Goal: Transaction & Acquisition: Purchase product/service

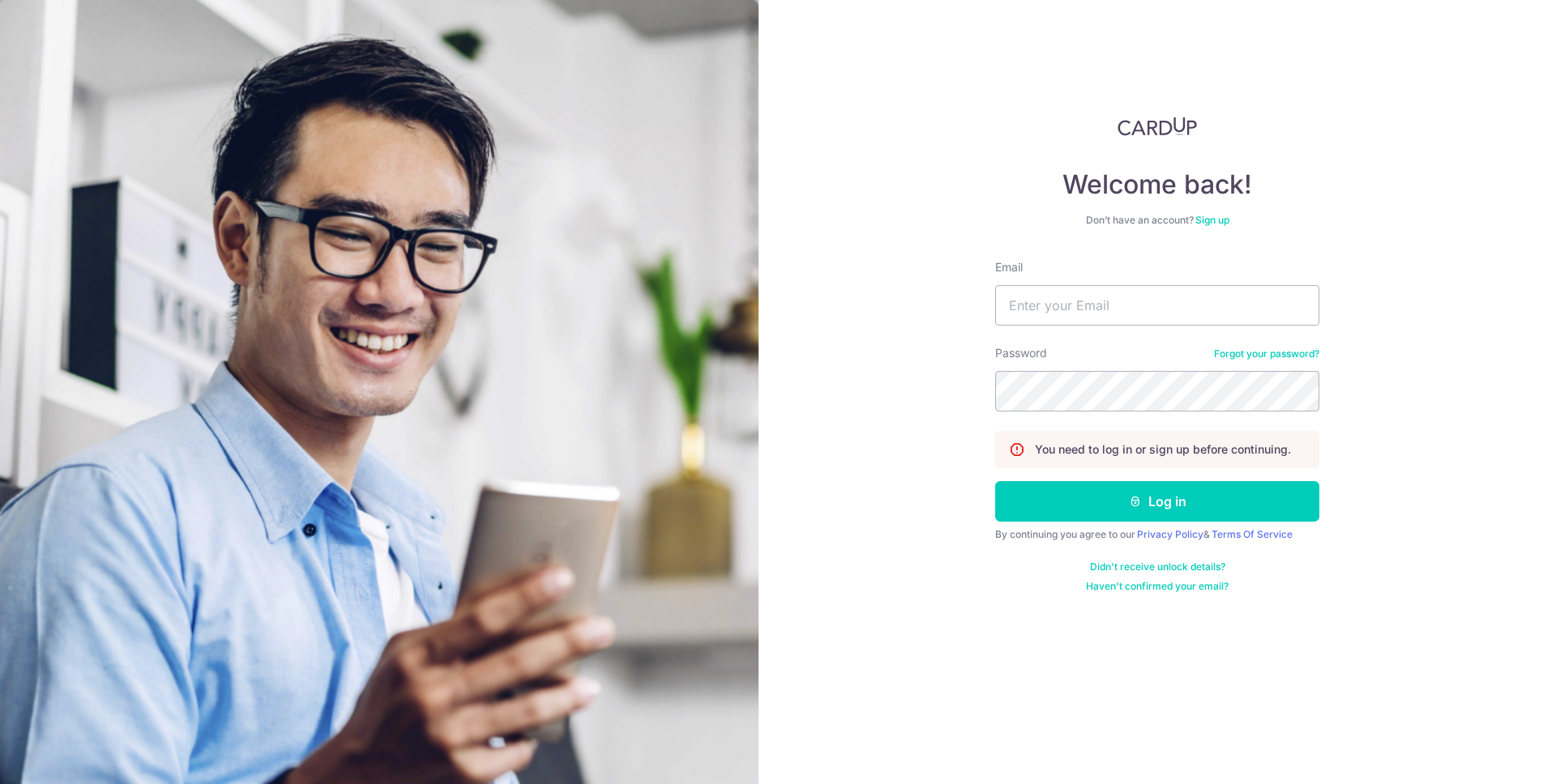
click at [0, 783] on com-1password-button at bounding box center [0, 784] width 0 height 0
click at [1105, 310] on input "Email" at bounding box center [1157, 305] width 324 height 40
click at [0, 783] on com-1password-button at bounding box center [0, 784] width 0 height 0
click at [1162, 315] on input "Email" at bounding box center [1157, 305] width 324 height 40
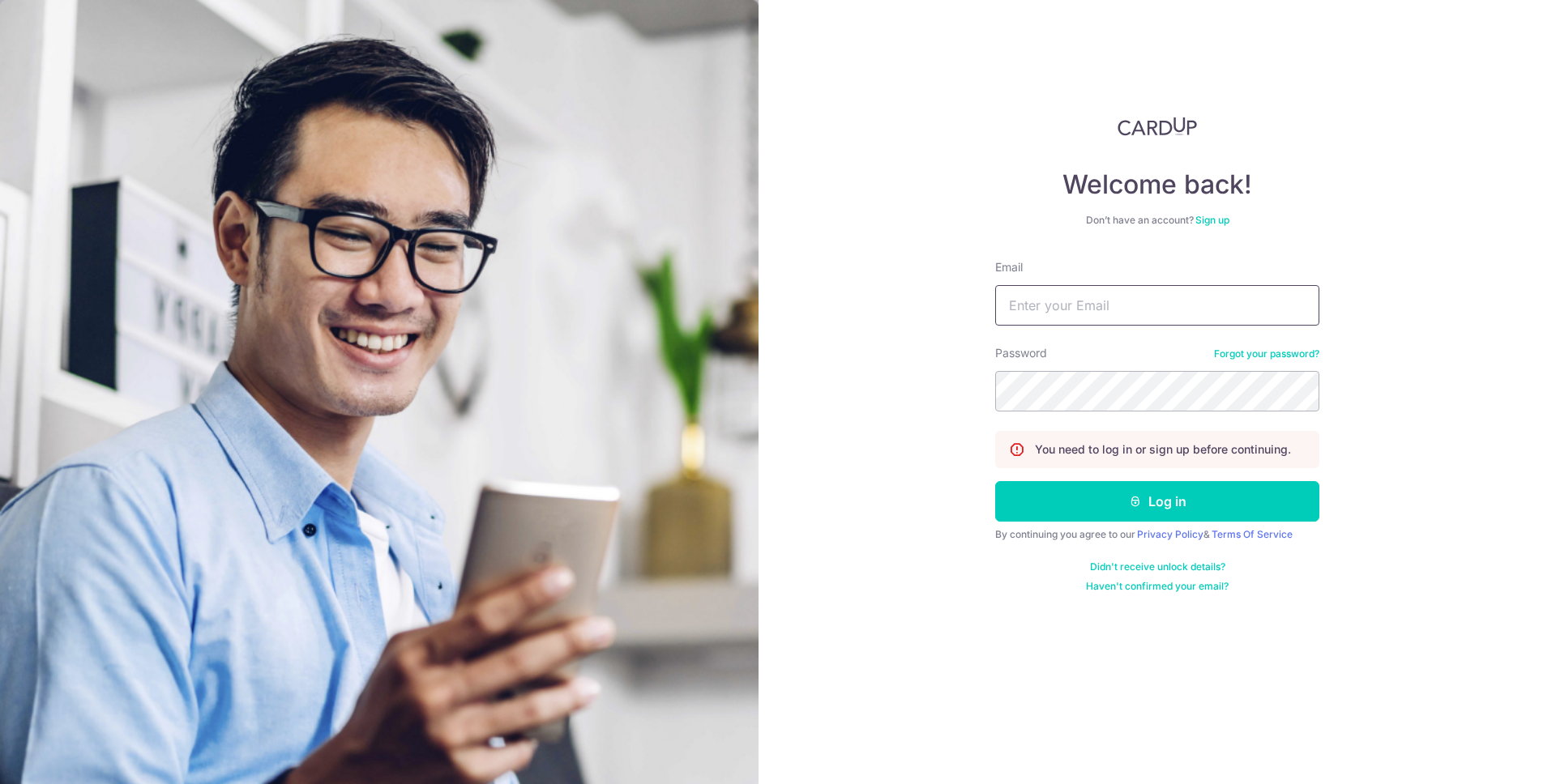
click at [1145, 287] on input "Email" at bounding box center [1157, 305] width 324 height 40
type input "donnie.prakoso@gmail.com"
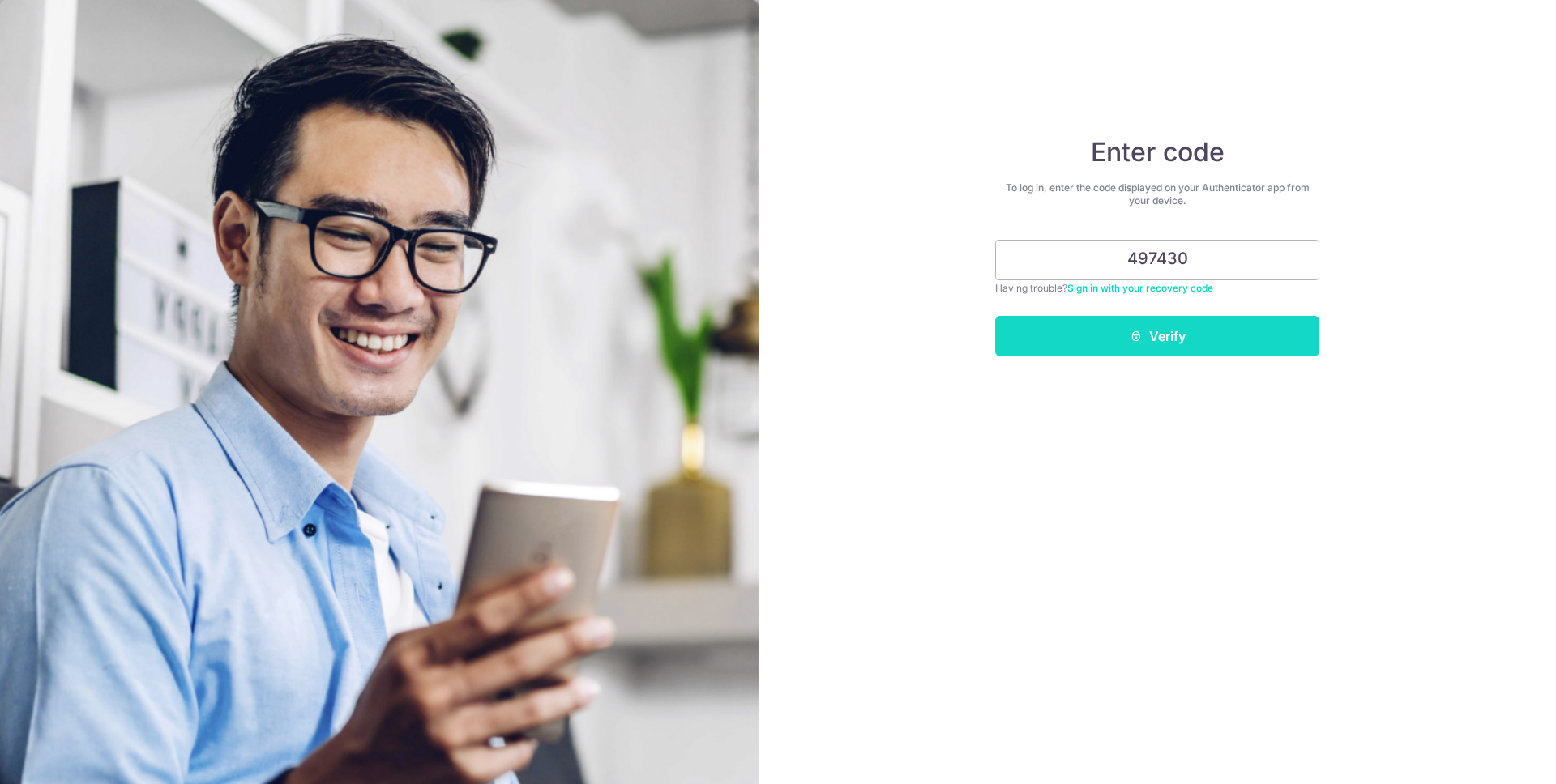
click at [1124, 340] on button "Verify" at bounding box center [1157, 336] width 324 height 40
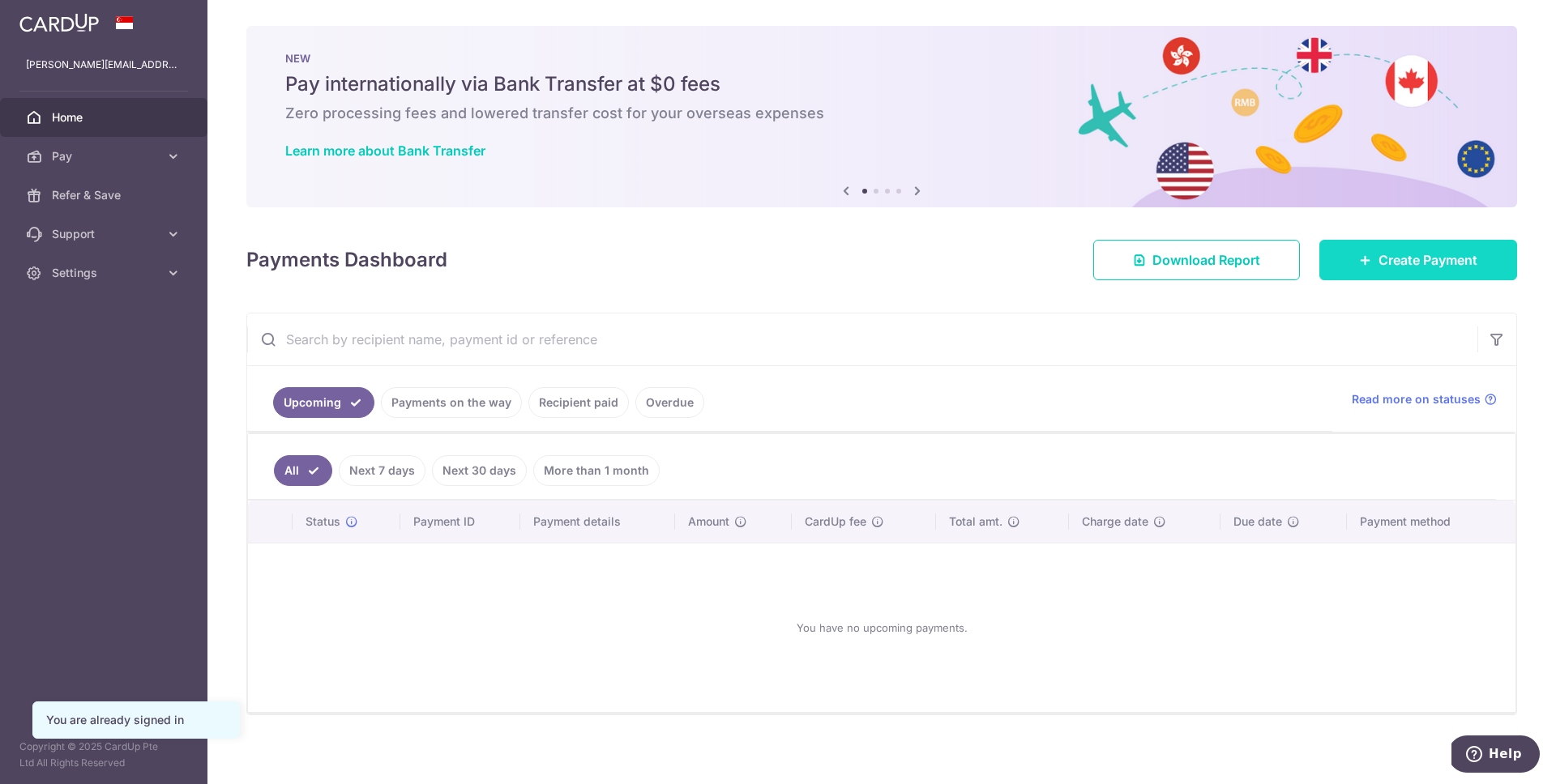
click at [1414, 263] on span "Create Payment" at bounding box center [1428, 260] width 99 height 19
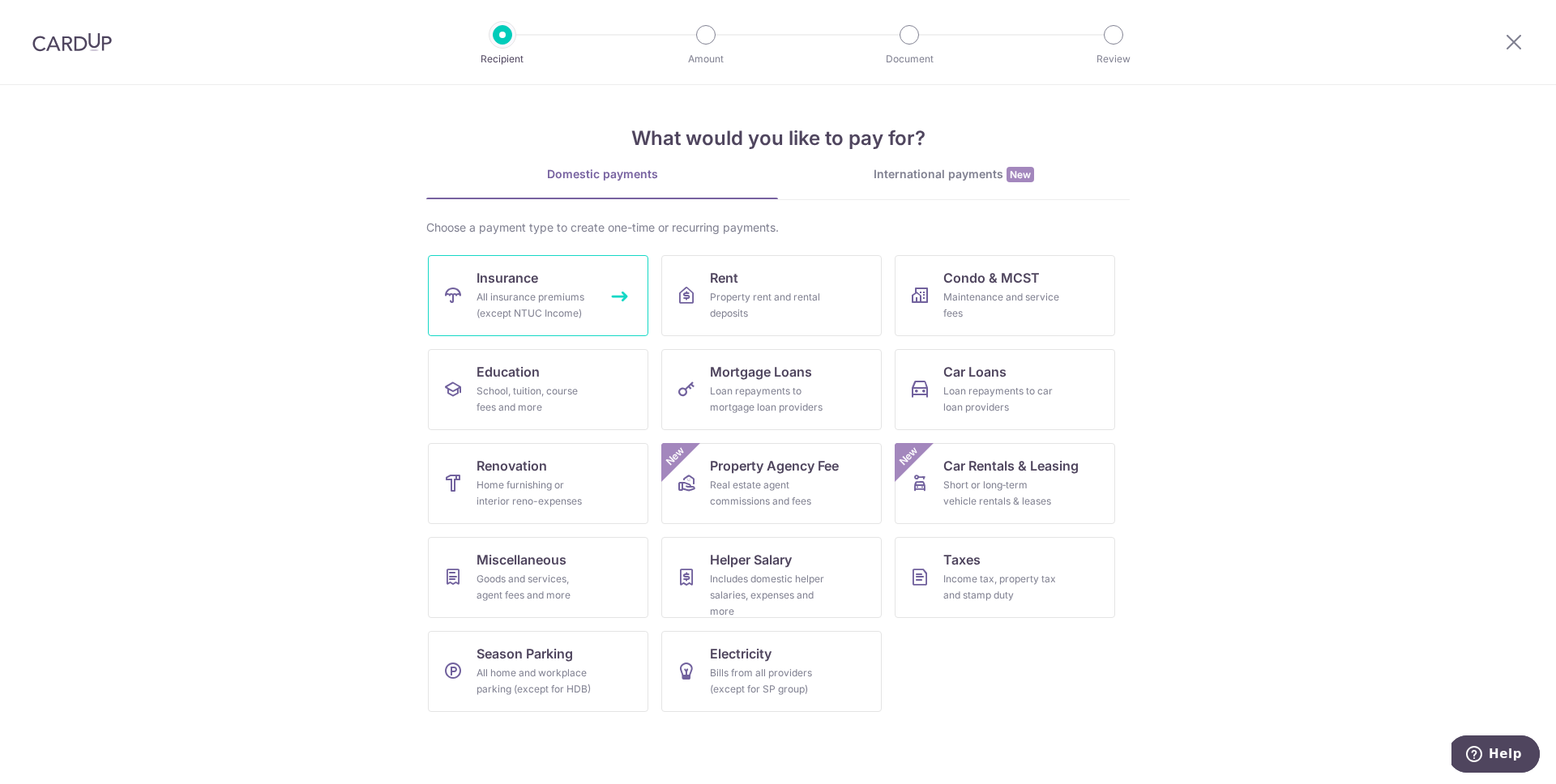
click at [550, 293] on div "All insurance premiums (except NTUC Income)" at bounding box center [535, 306] width 117 height 33
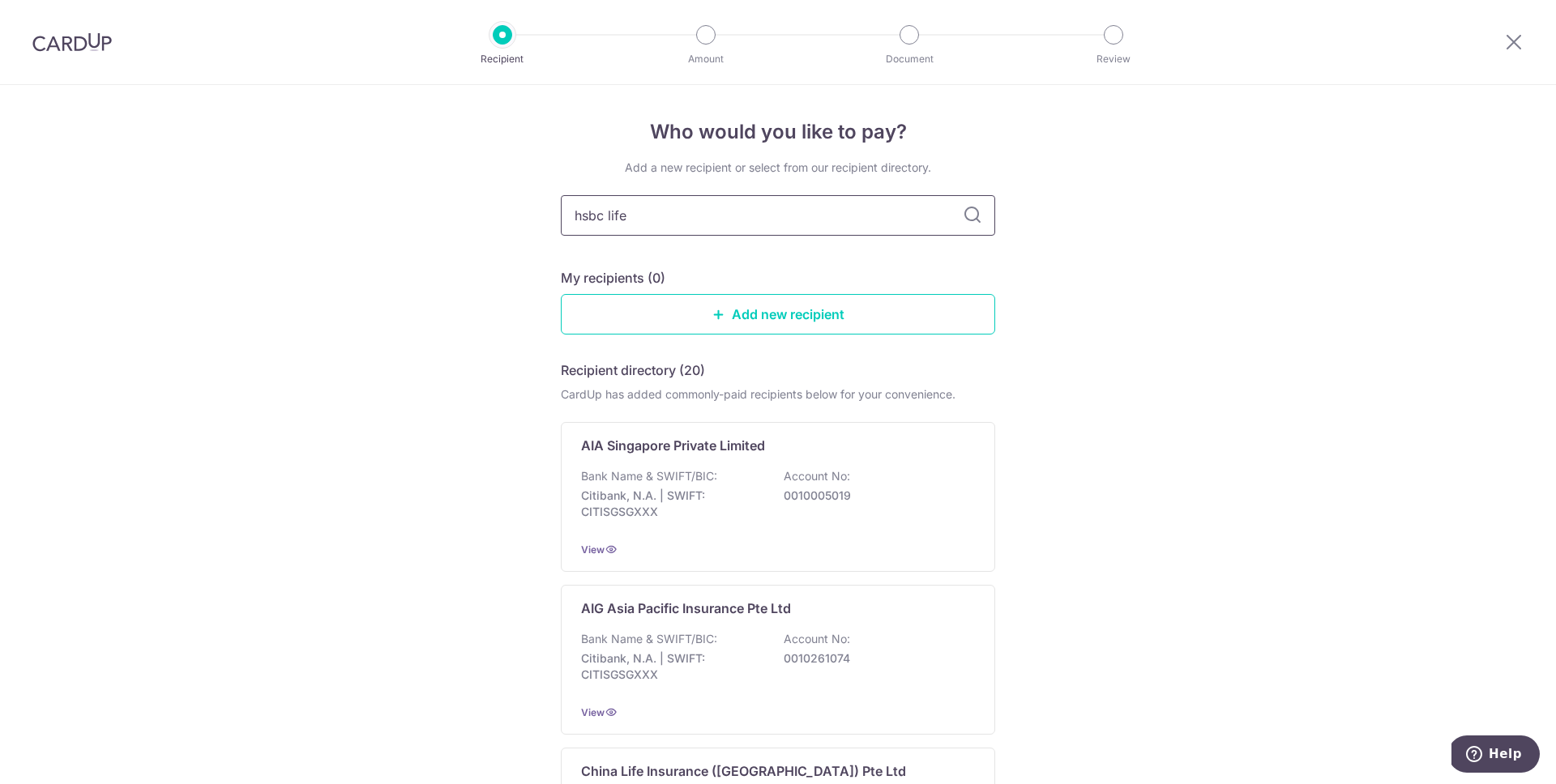
type input "hsbc life"
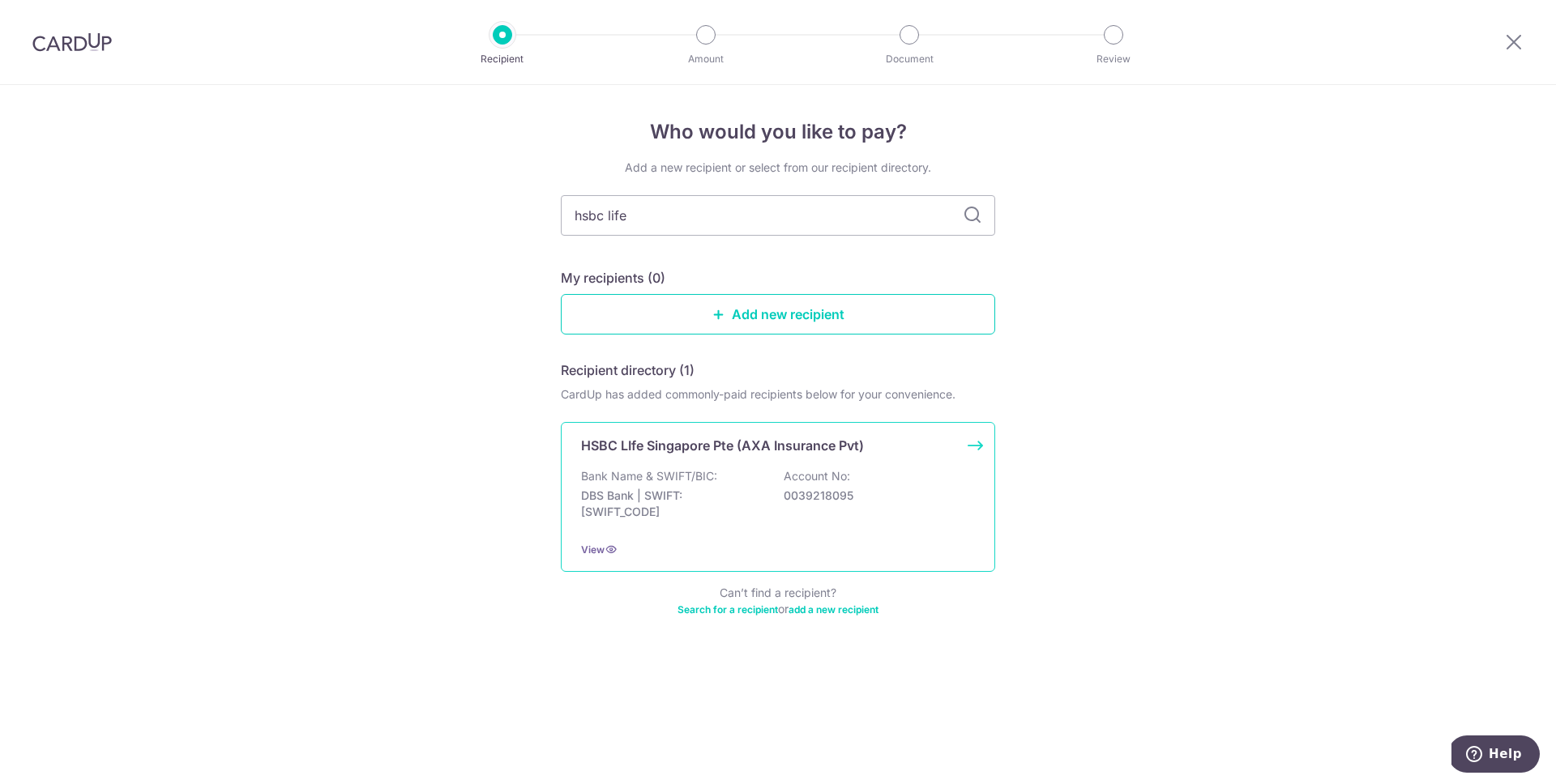
click at [701, 456] on div "HSBC LIfe Singapore Pte (AXA Insurance Pvt) Bank Name & SWIFT/BIC: DBS Bank | S…" at bounding box center [778, 496] width 435 height 150
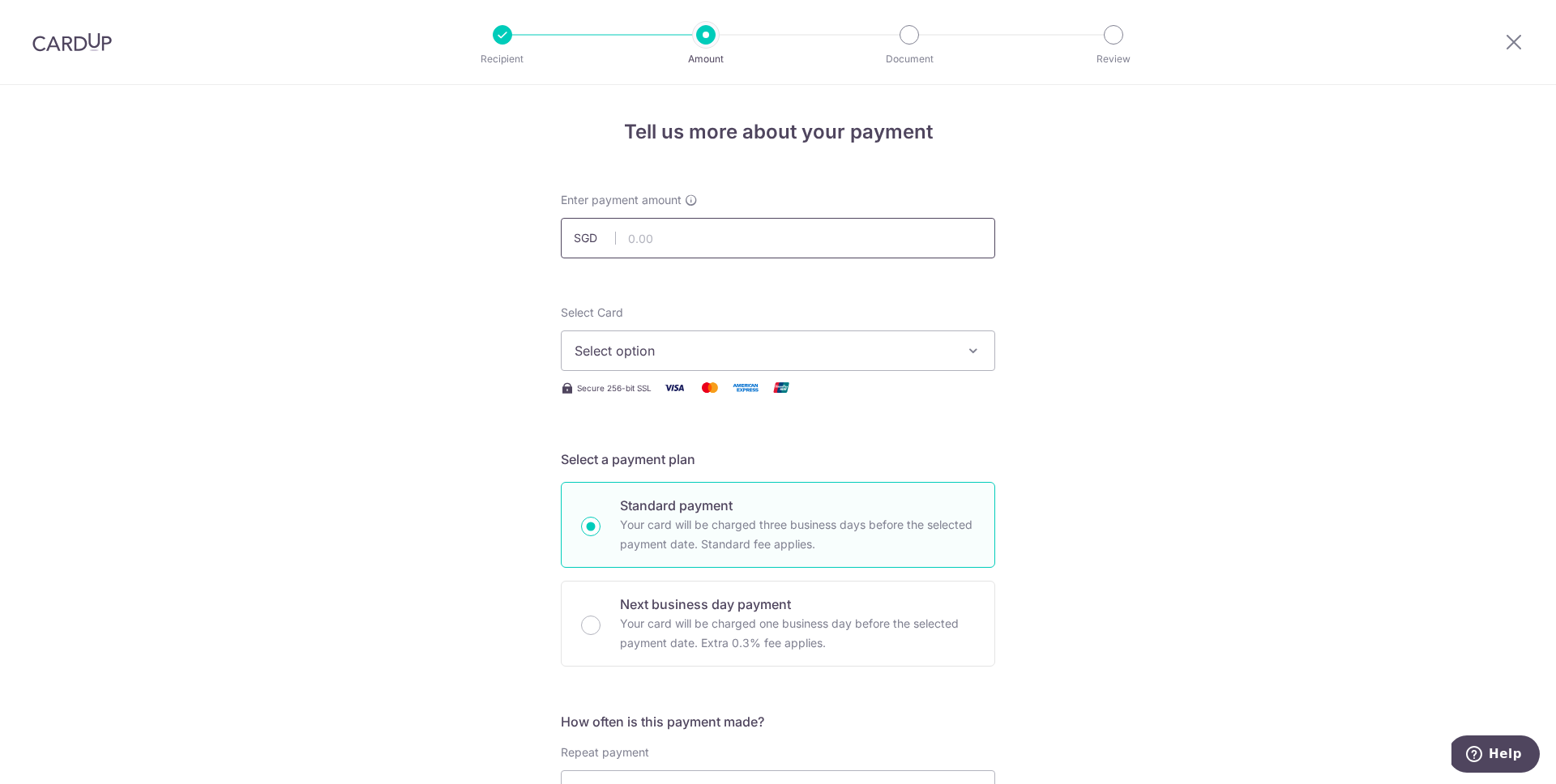
click at [704, 238] on input "text" at bounding box center [778, 238] width 435 height 40
click at [696, 355] on span "Select option" at bounding box center [763, 351] width 378 height 19
type input "42,000.00"
click at [650, 461] on span "**** 9869" at bounding box center [644, 466] width 62 height 19
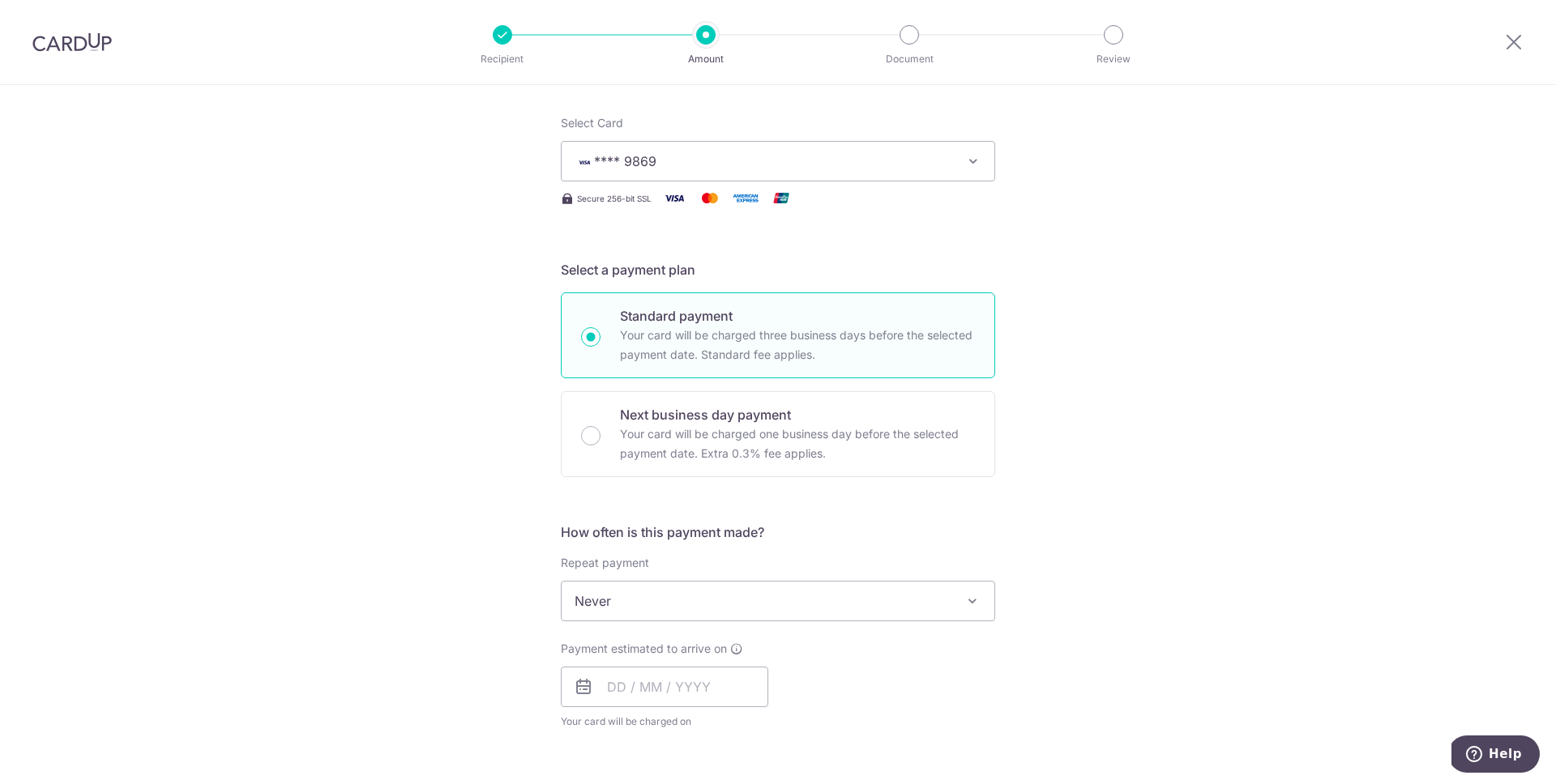
scroll to position [382, 0]
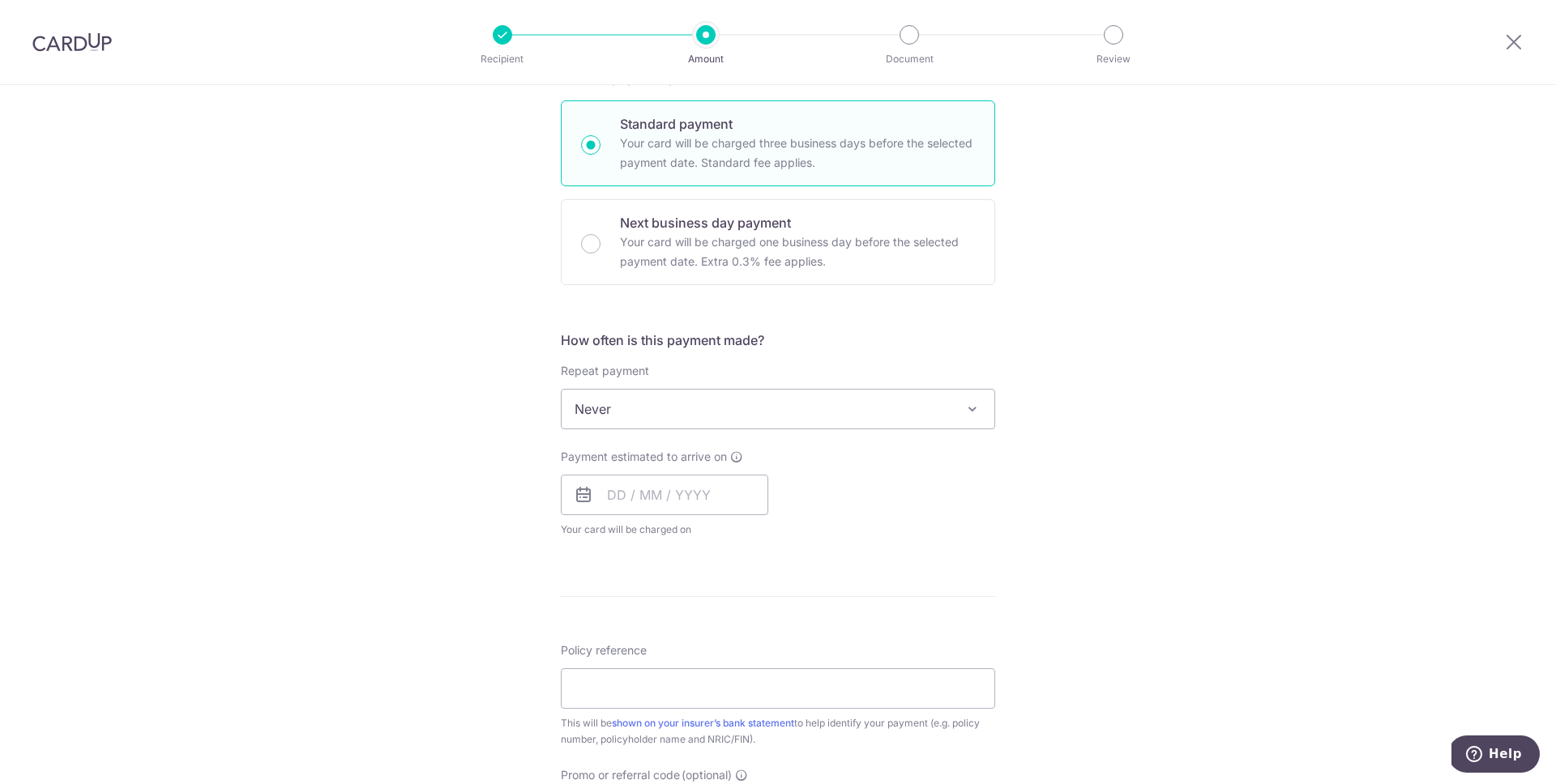
click at [648, 408] on span "Never" at bounding box center [777, 409] width 433 height 39
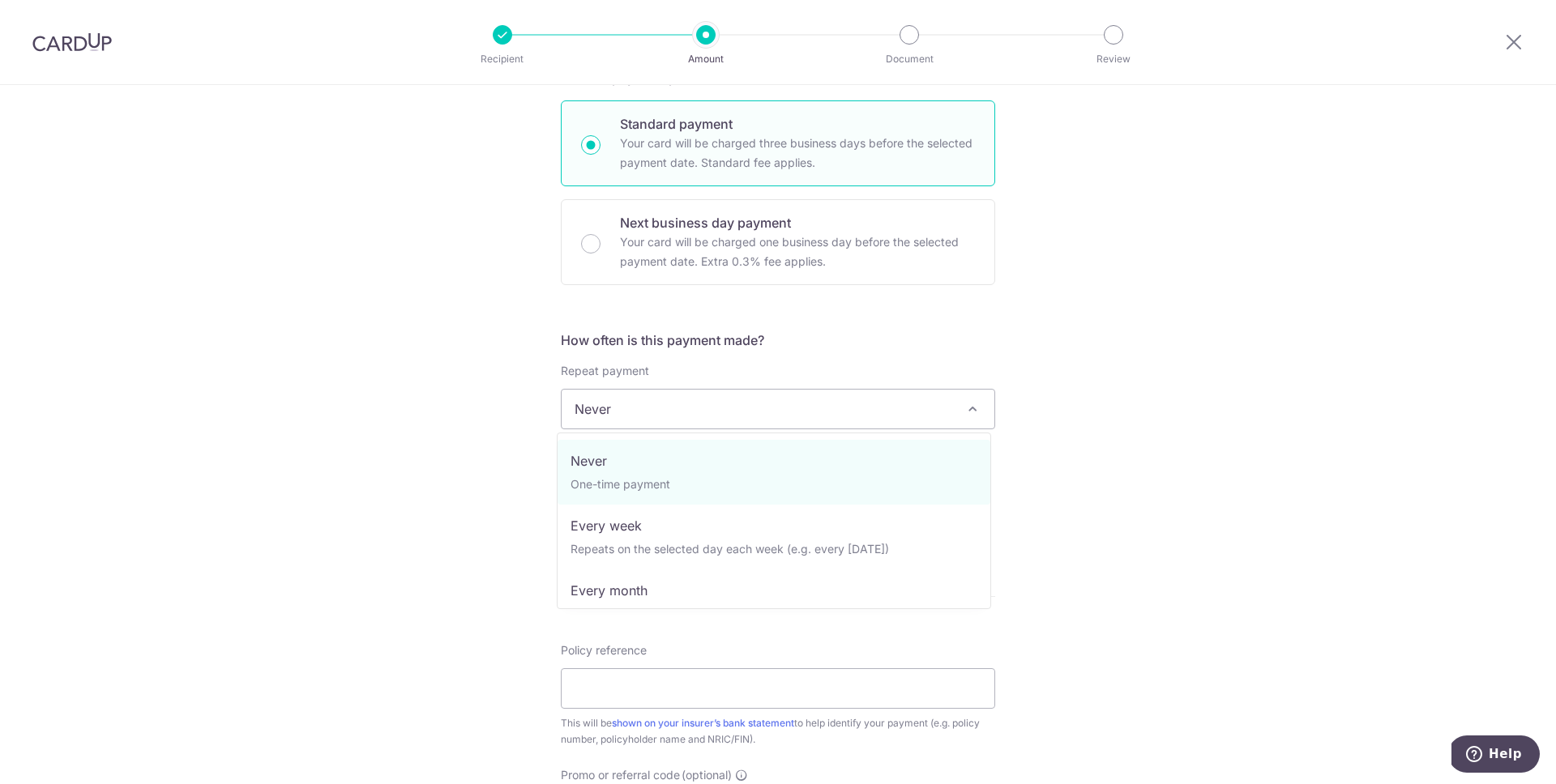
click at [466, 428] on div "Tell us more about your payment Enter payment amount SGD 42,000.00 42000.00 Sel…" at bounding box center [778, 435] width 1556 height 1465
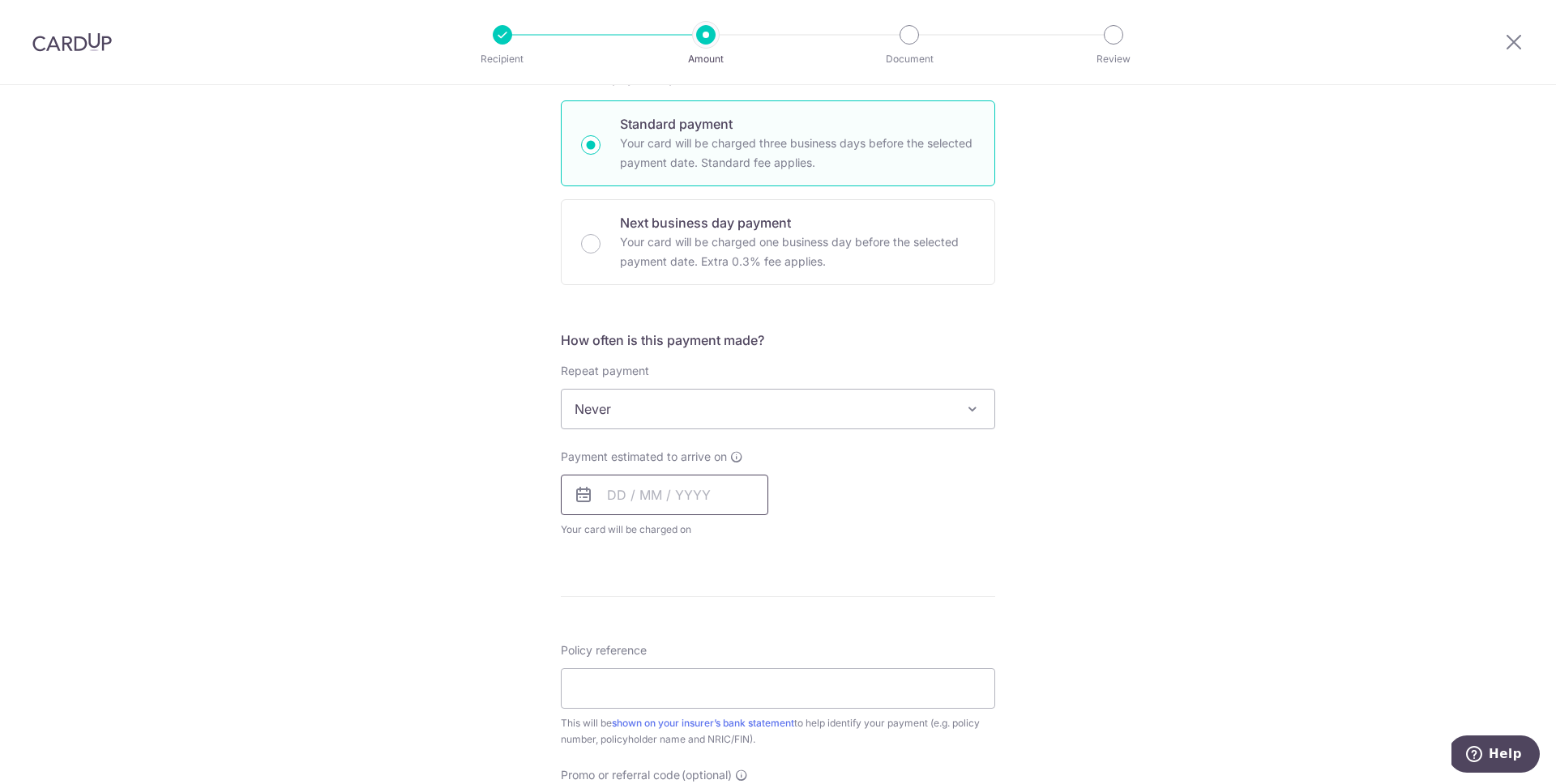
click at [611, 500] on input "text" at bounding box center [665, 494] width 208 height 40
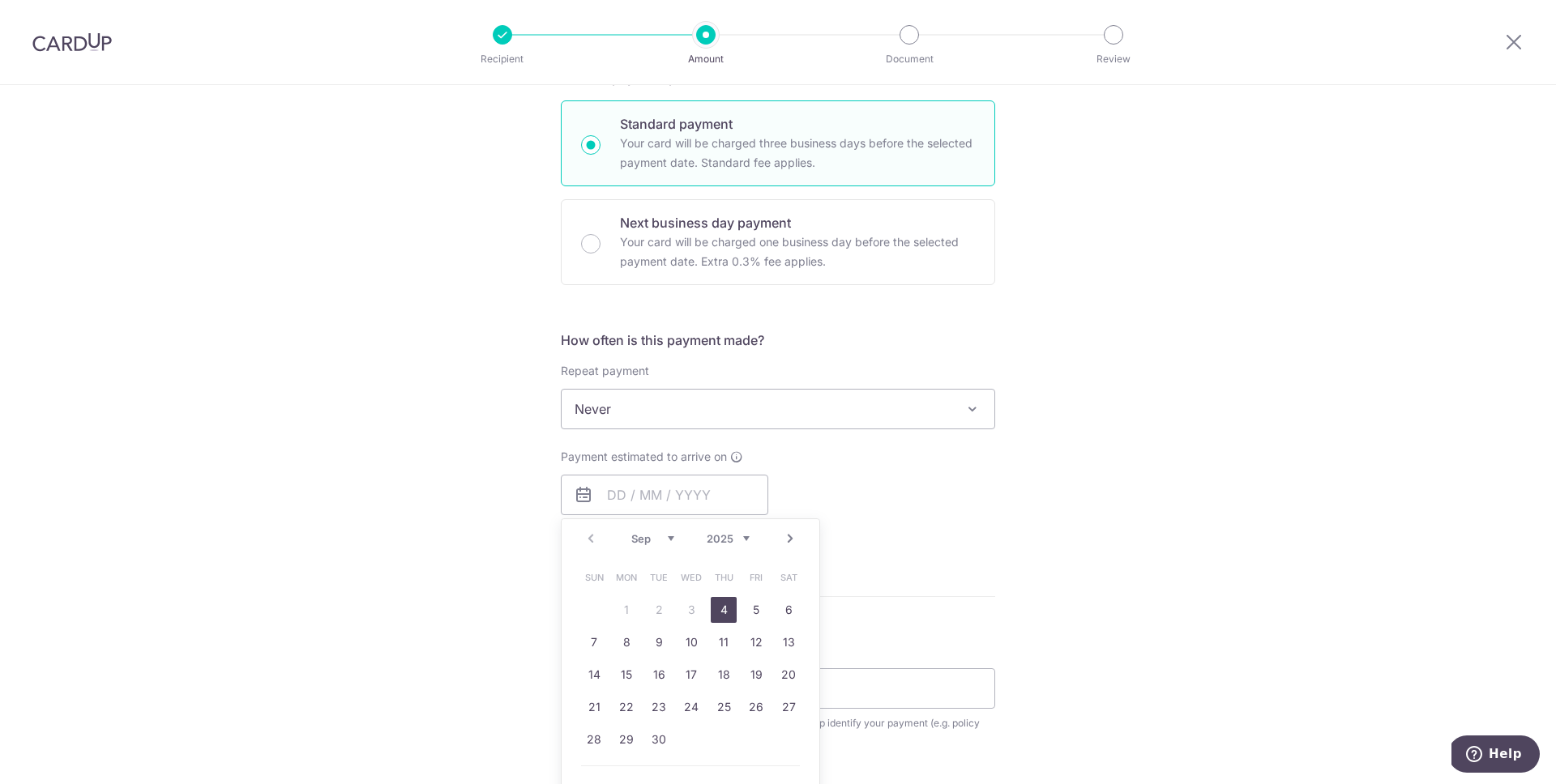
click at [727, 609] on link "4" at bounding box center [723, 610] width 26 height 25
type input "[DATE]"
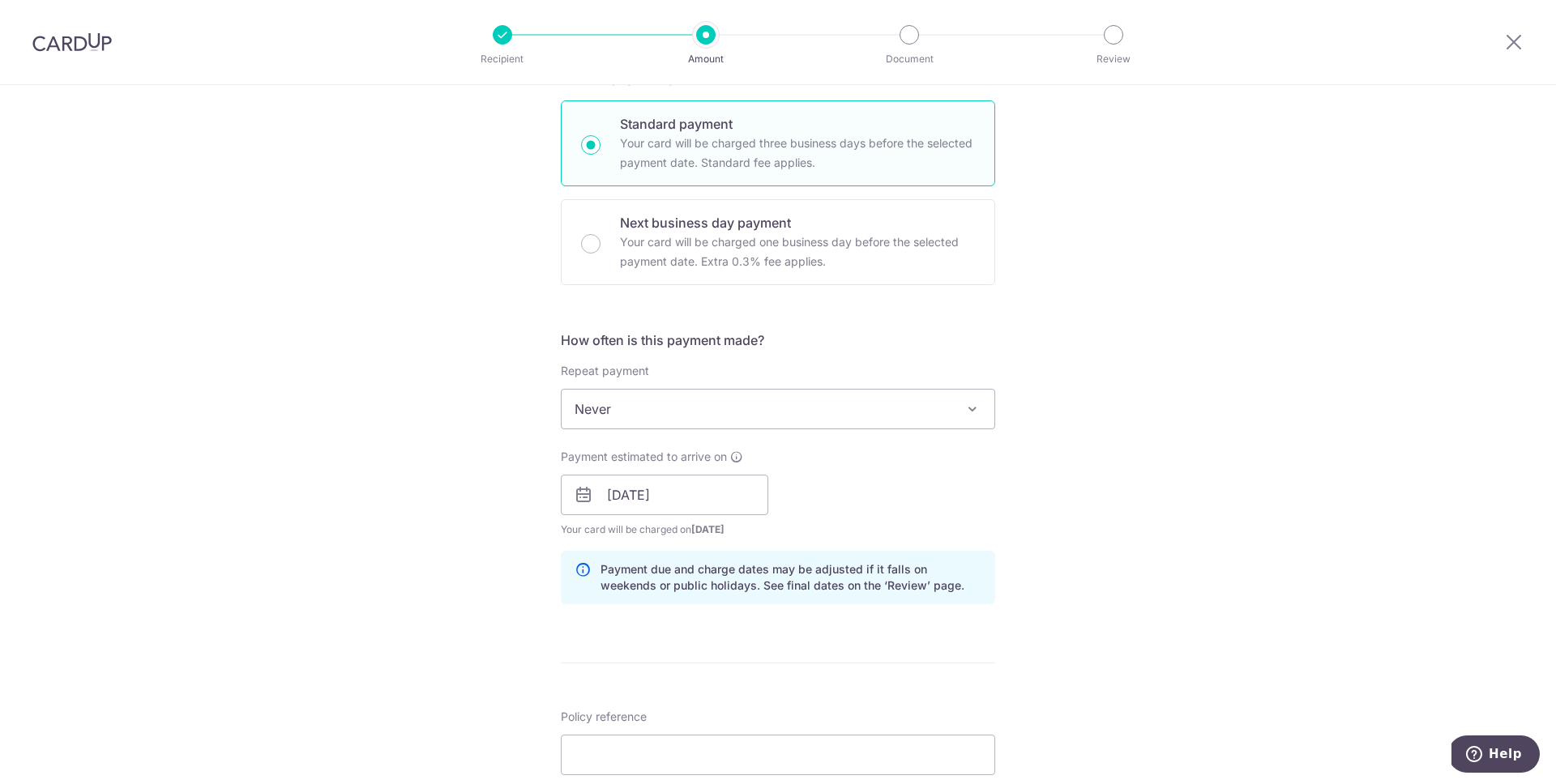
click at [858, 490] on div "Payment estimated to arrive on 04/09/2025 Prev Next Sep Oct Nov Dec 2025 2026 2…" at bounding box center [778, 494] width 454 height 89
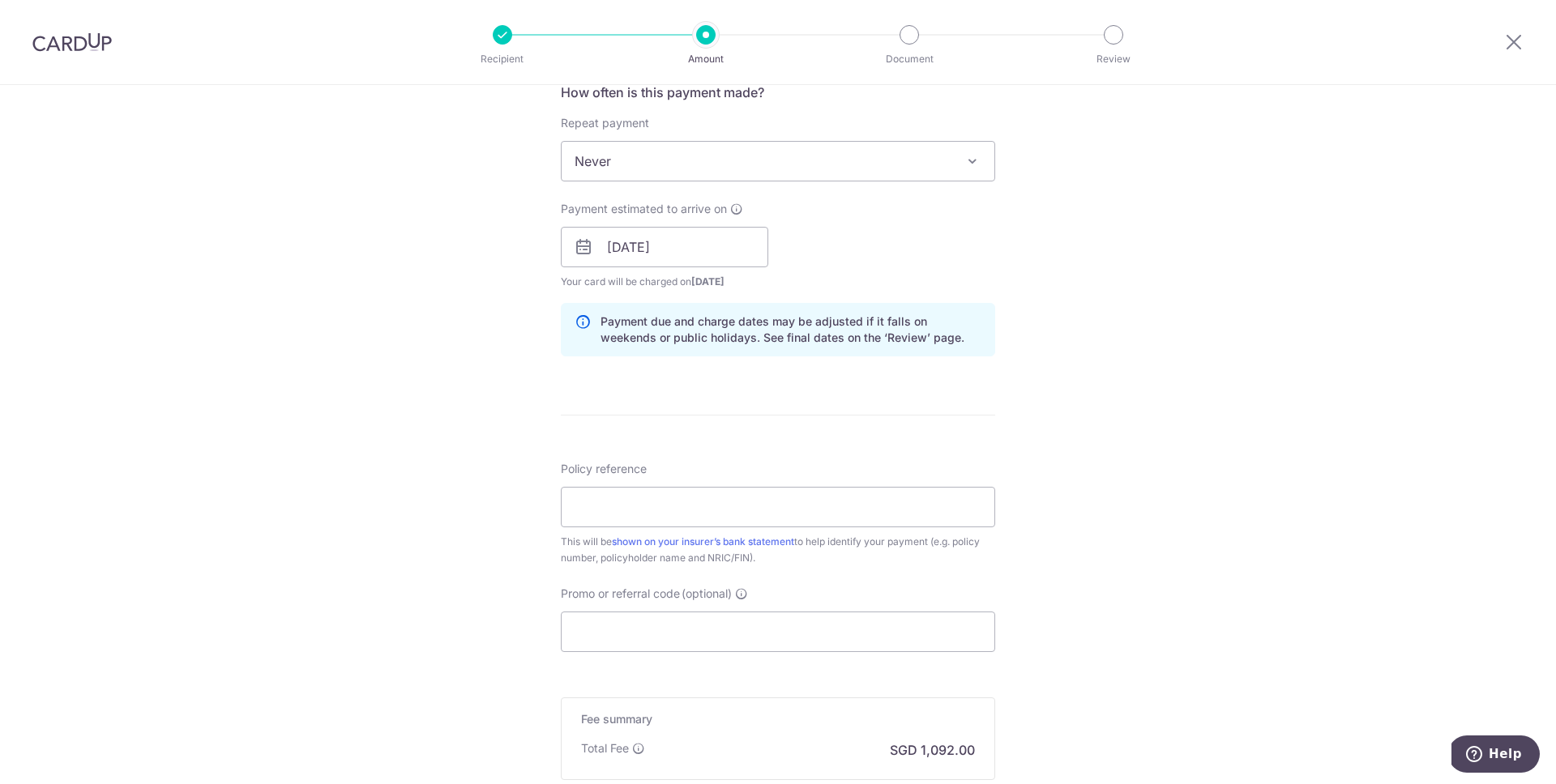
scroll to position [628, 0]
click at [680, 513] on input "Policy reference" at bounding box center [778, 508] width 435 height 40
paste input "OFF225"
type input "OFF225"
click at [630, 626] on input "Promo or referral code (optional)" at bounding box center [778, 633] width 435 height 40
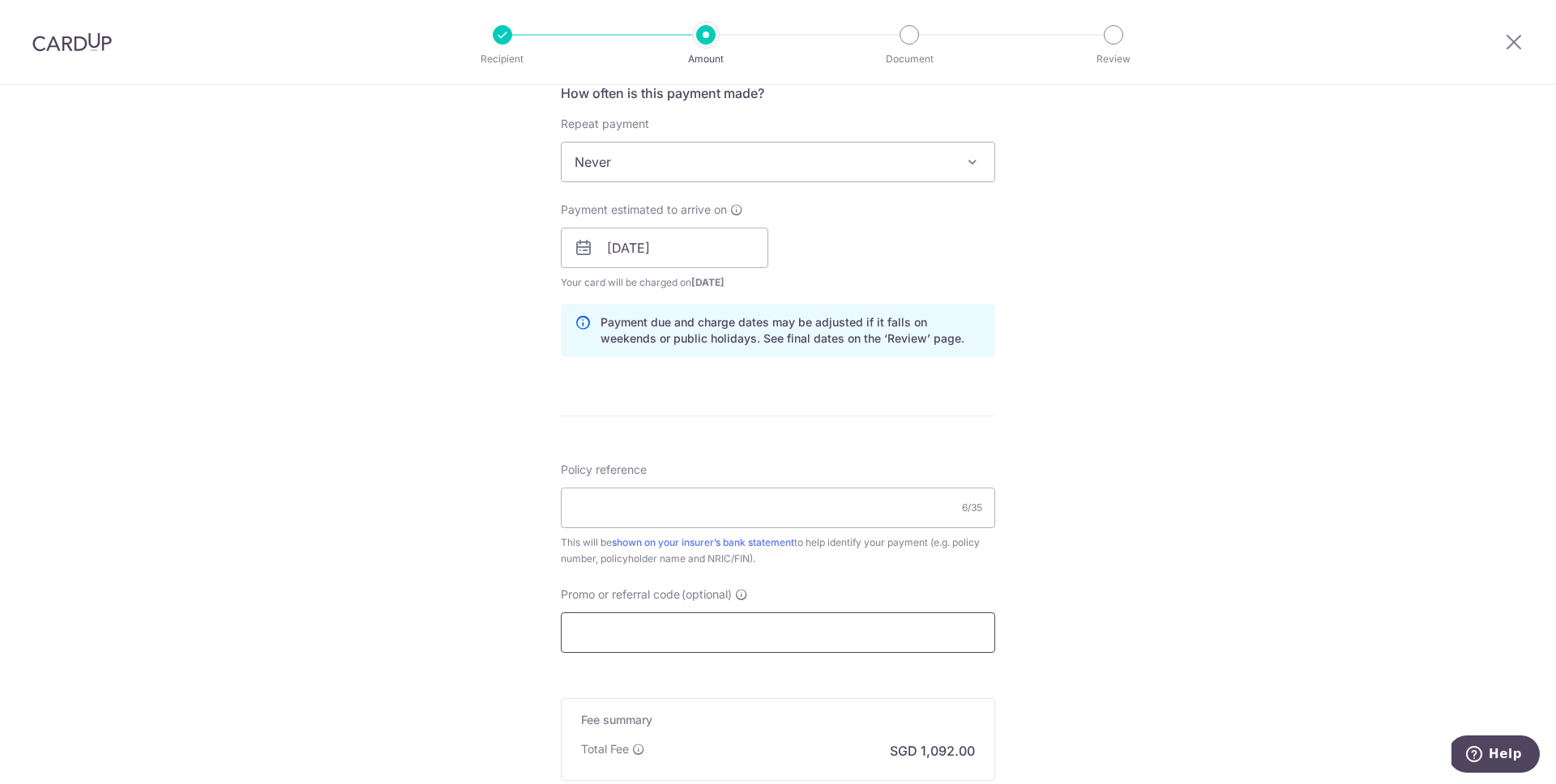
paste input "OFF225"
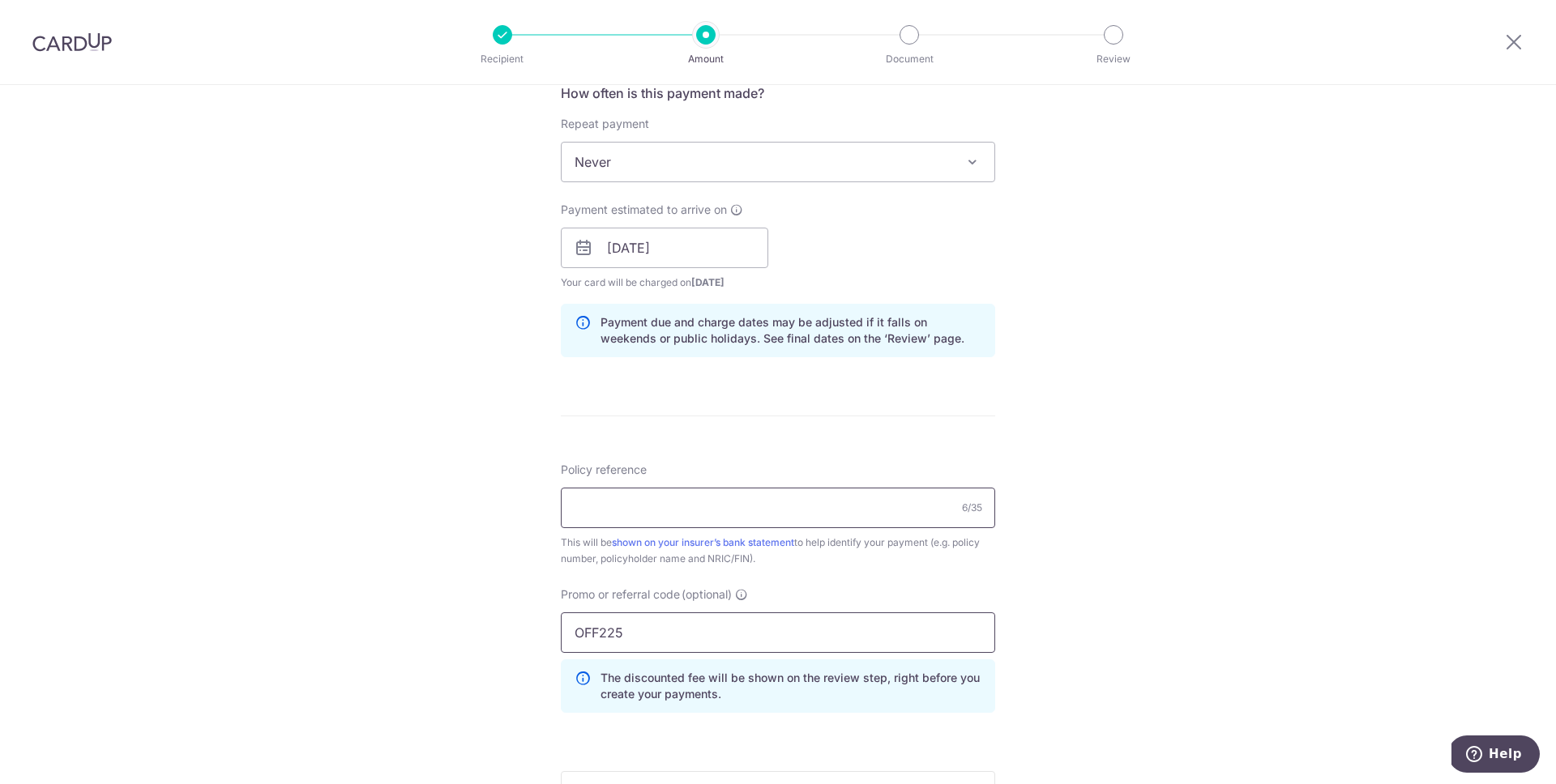
type input "OFF225"
click at [657, 517] on input "Policy reference" at bounding box center [778, 508] width 435 height 40
paste input "K000006495"
type input "K000006495"
click at [730, 456] on form "Enter payment amount SGD 42,000.00 42000.00 Select Card **** 9869 Add credit ca…" at bounding box center [778, 274] width 435 height 1421
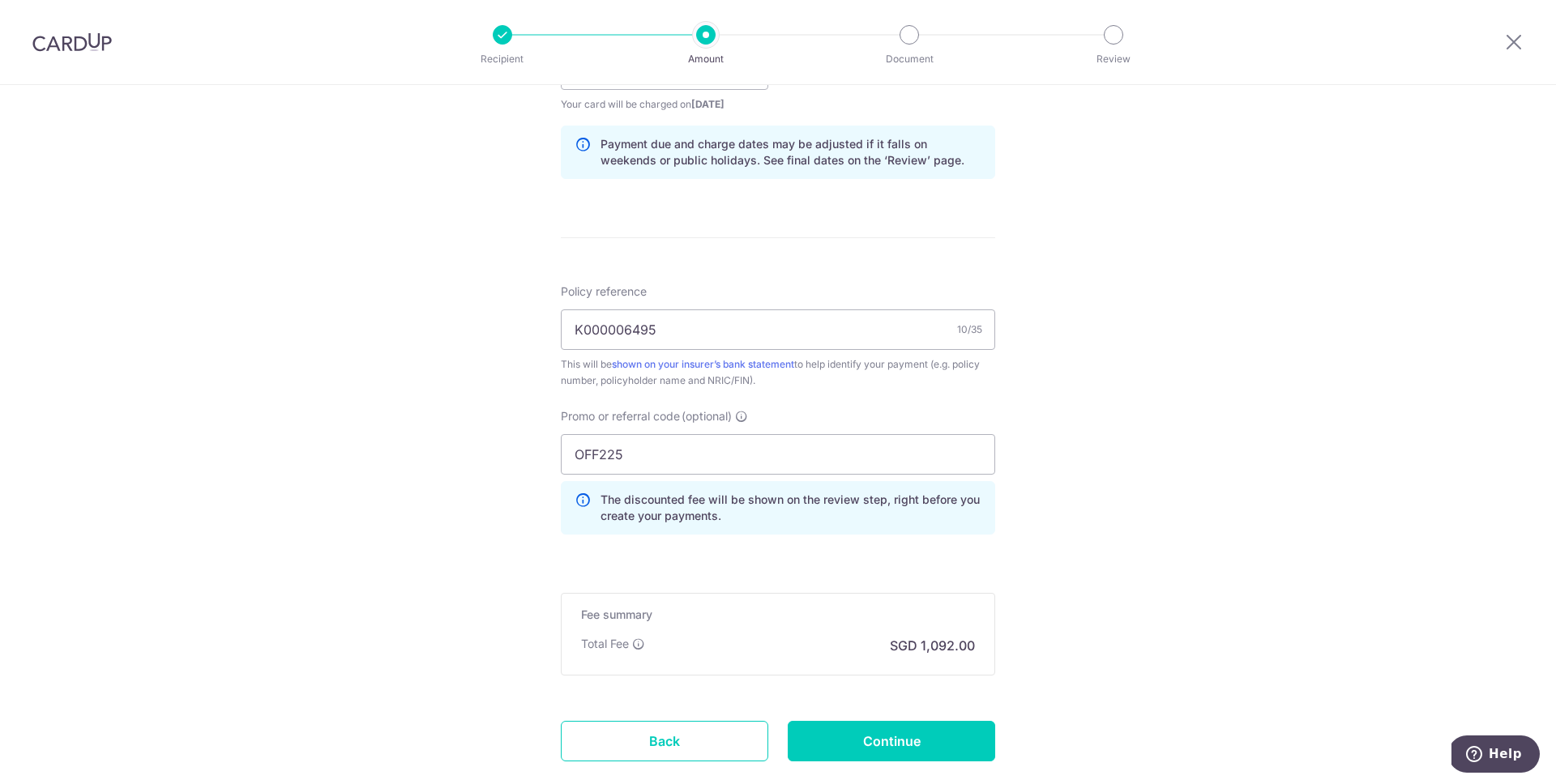
scroll to position [906, 0]
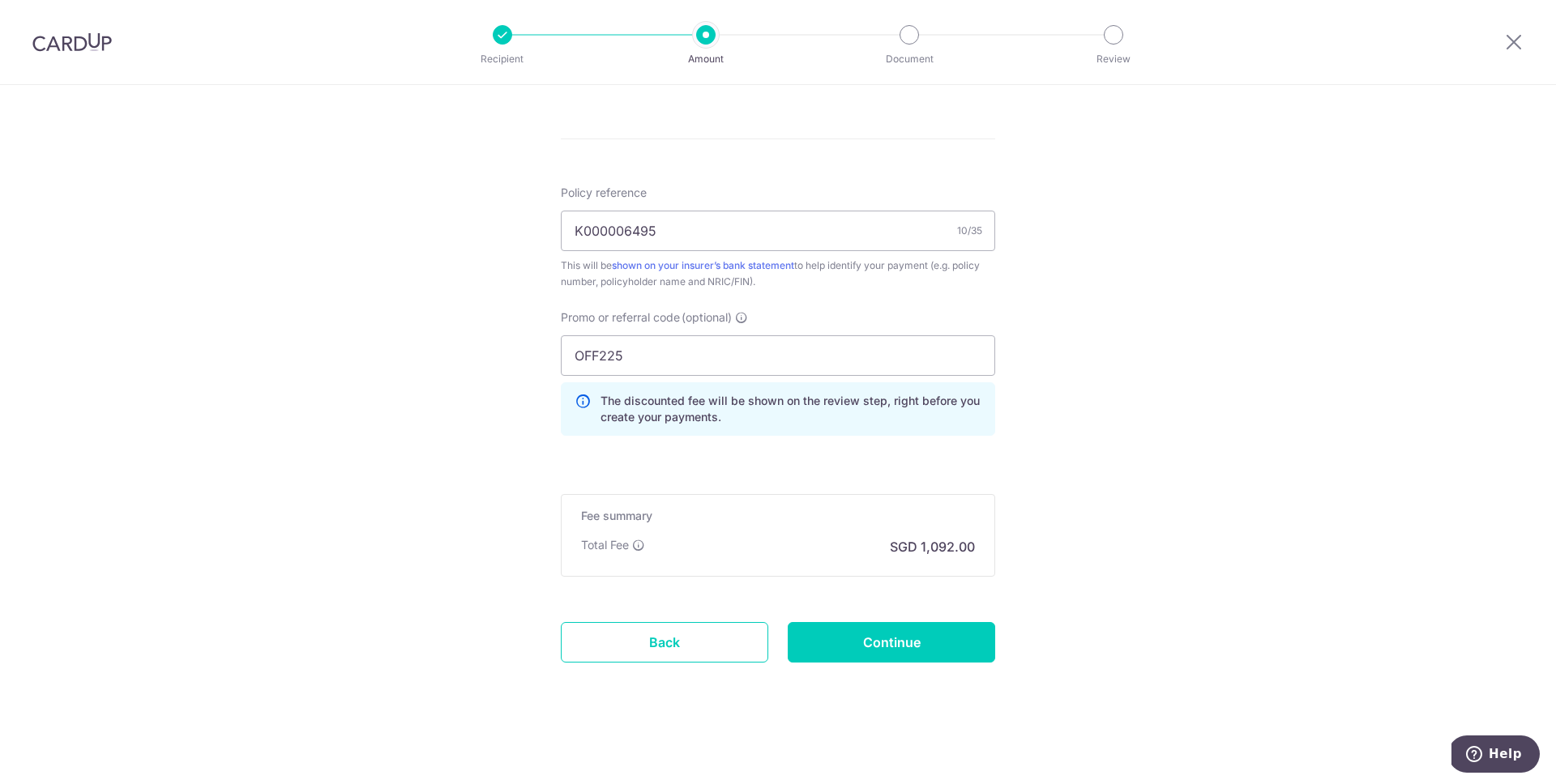
click at [890, 521] on h5 "Fee summary" at bounding box center [778, 516] width 394 height 16
click at [885, 642] on input "Continue" at bounding box center [892, 642] width 208 height 40
type input "Create Schedule"
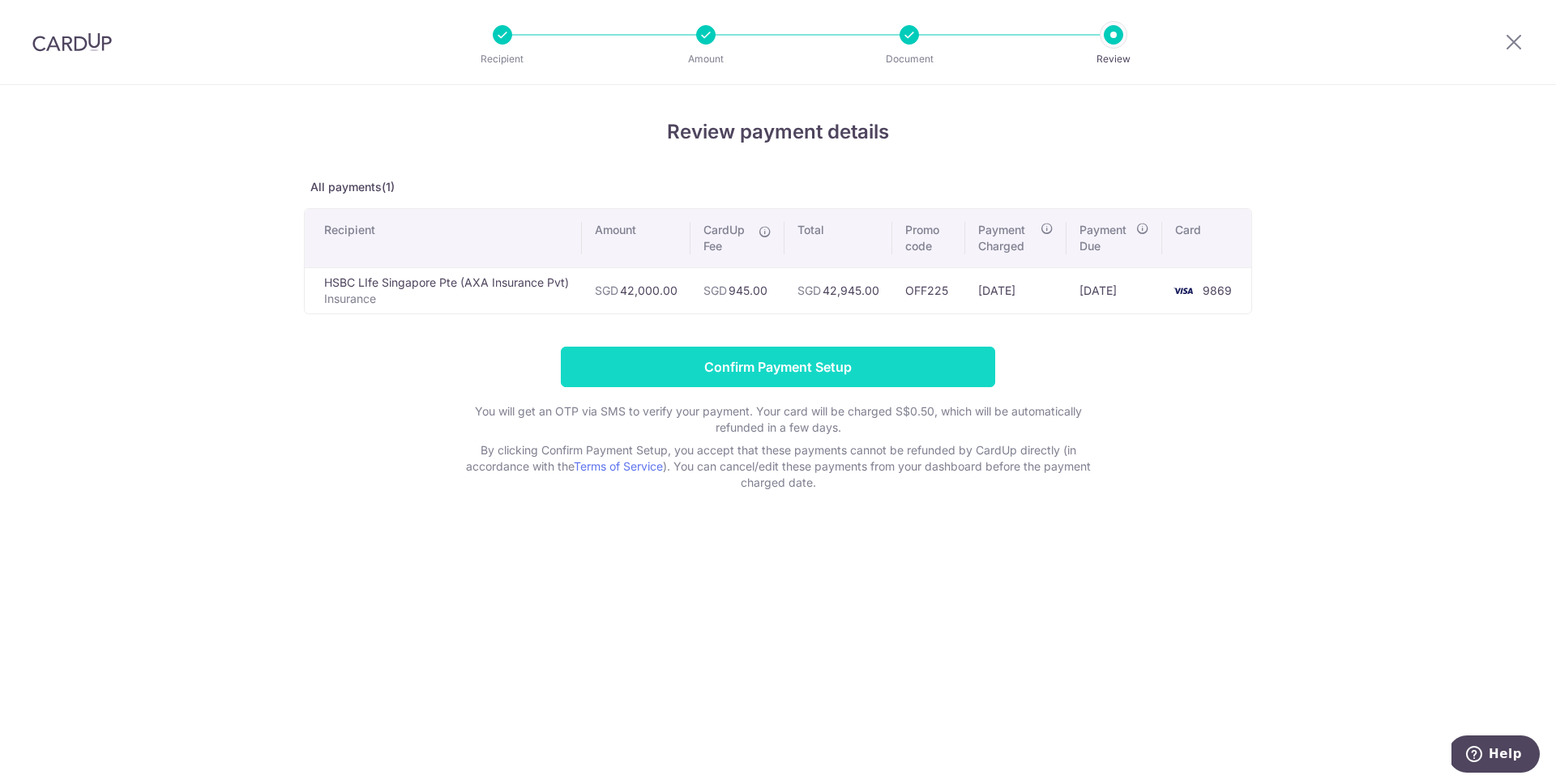
click at [875, 366] on input "Confirm Payment Setup" at bounding box center [778, 367] width 435 height 40
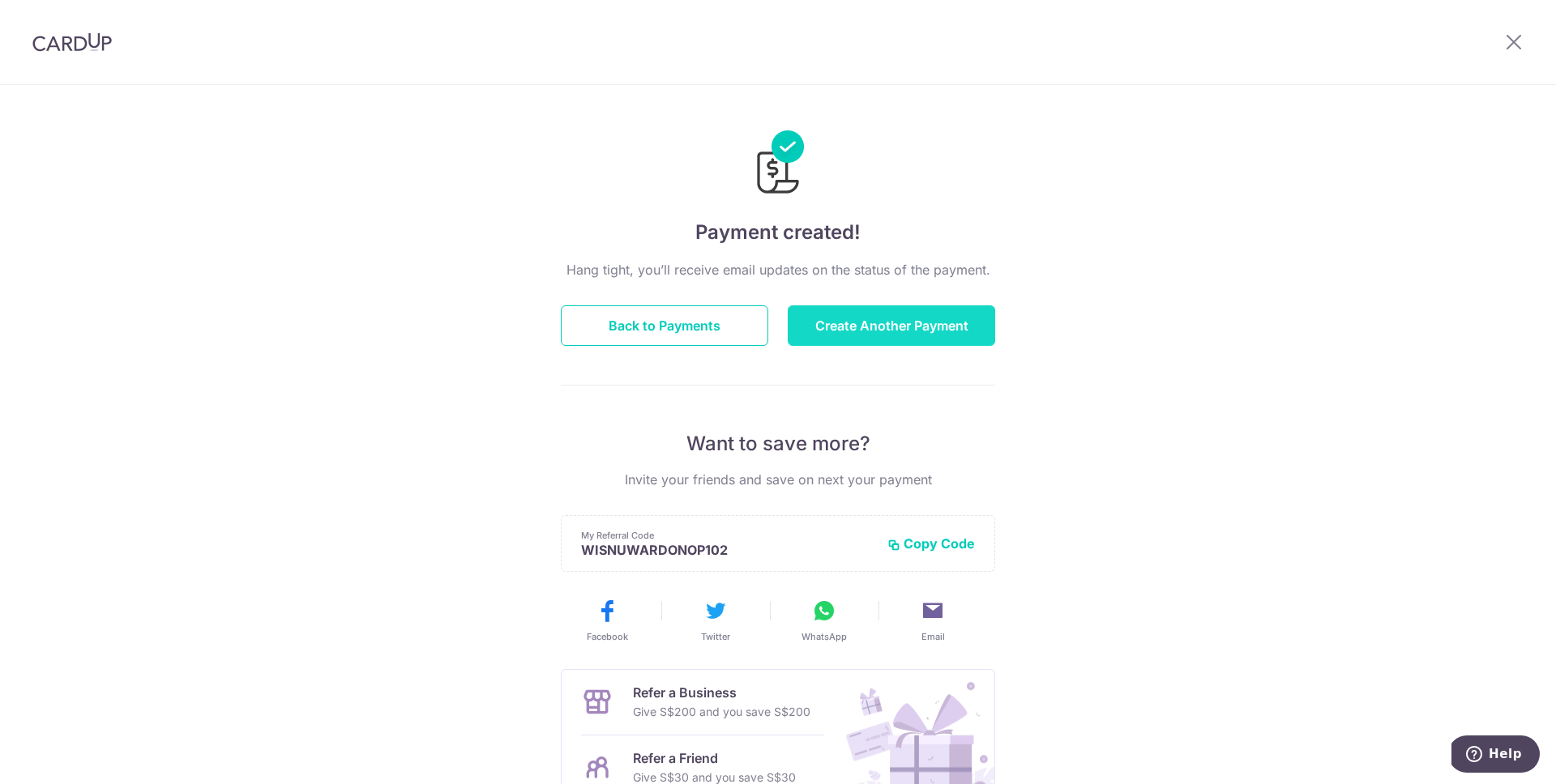
click at [834, 324] on button "Create Another Payment" at bounding box center [892, 325] width 208 height 40
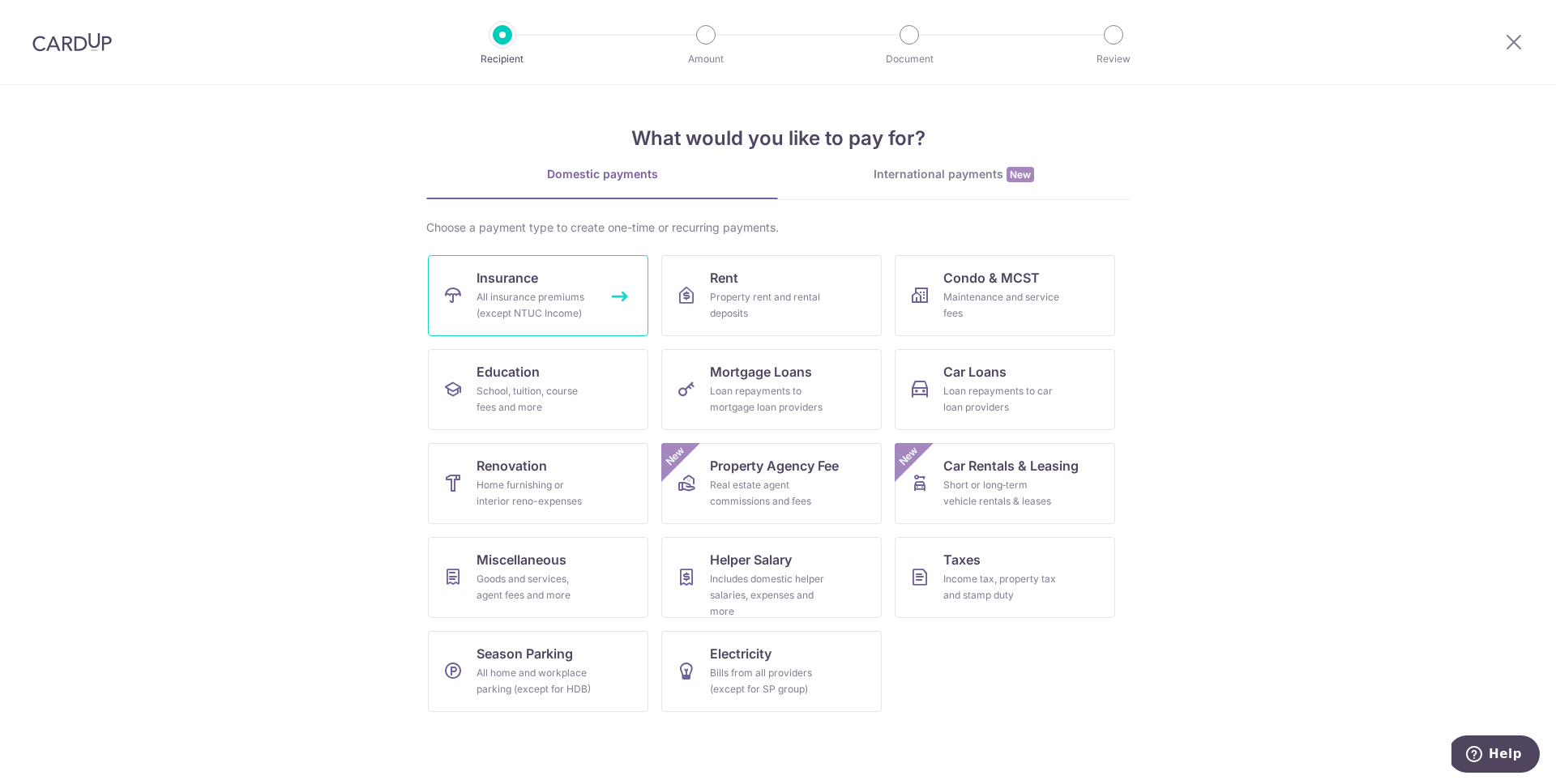
click at [536, 309] on div "All insurance premiums (except NTUC Income)" at bounding box center [535, 306] width 117 height 33
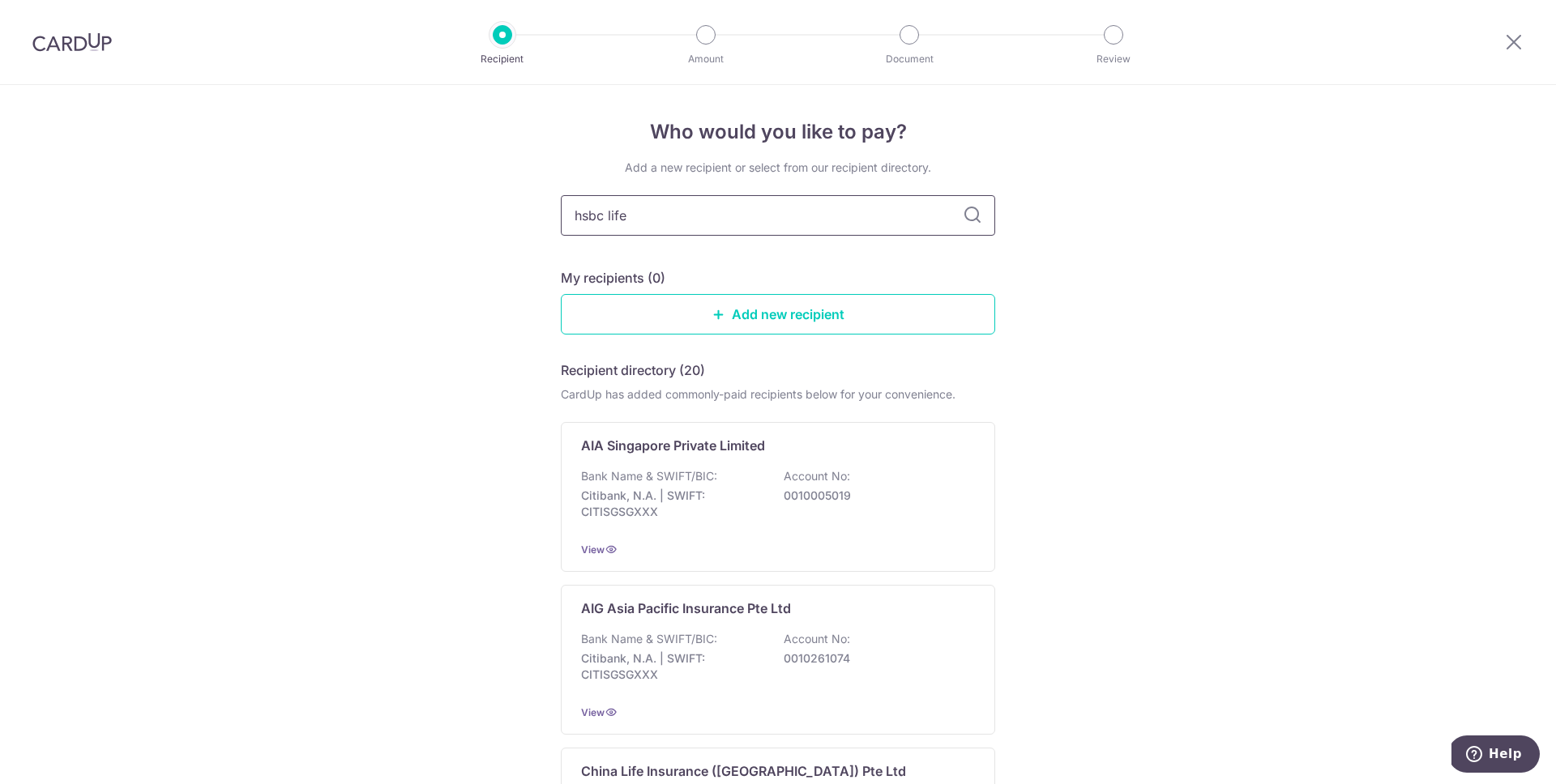
type input "hsbc life"
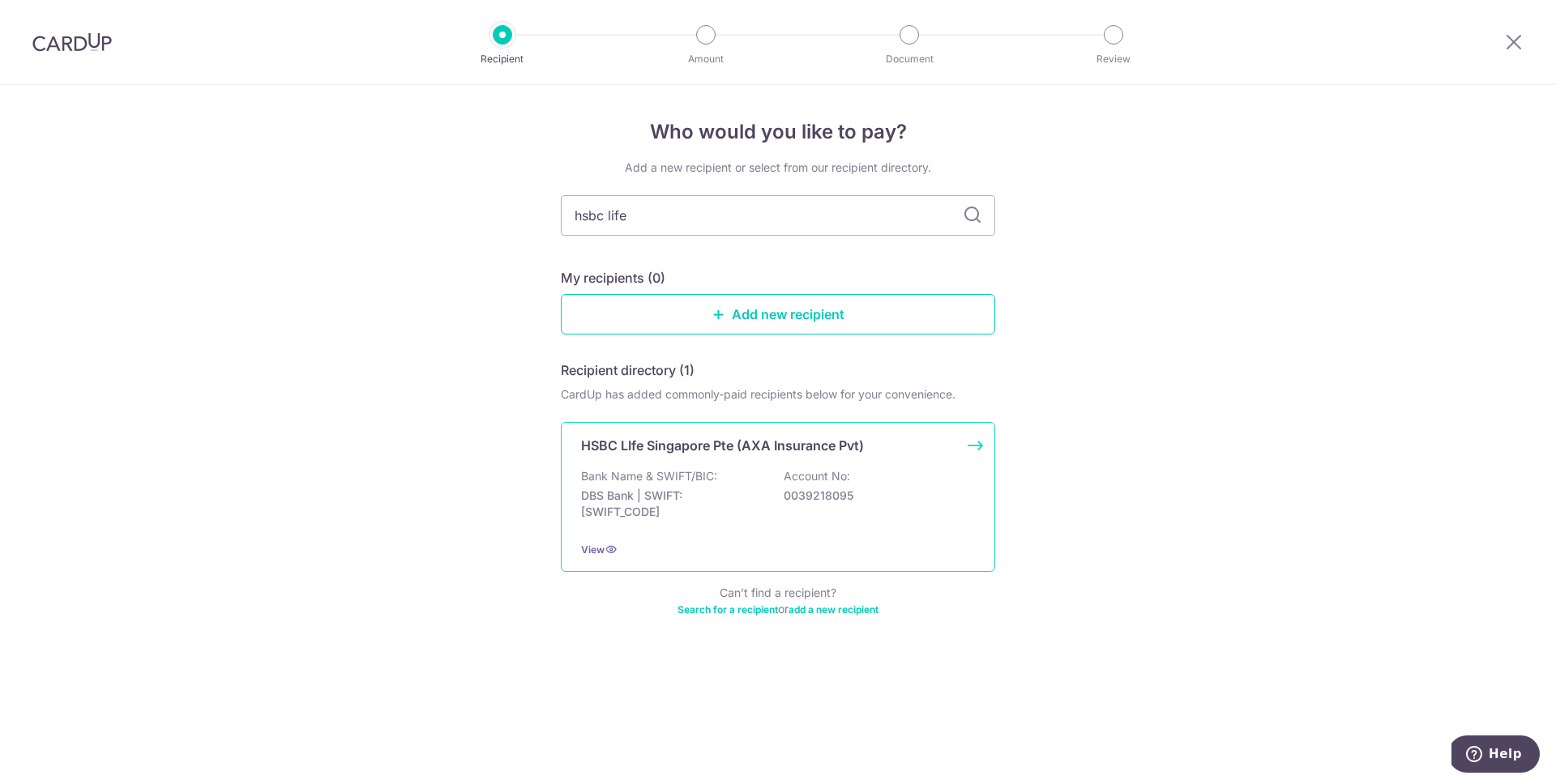
click at [678, 473] on p "Bank Name & SWIFT/BIC:" at bounding box center [649, 476] width 136 height 16
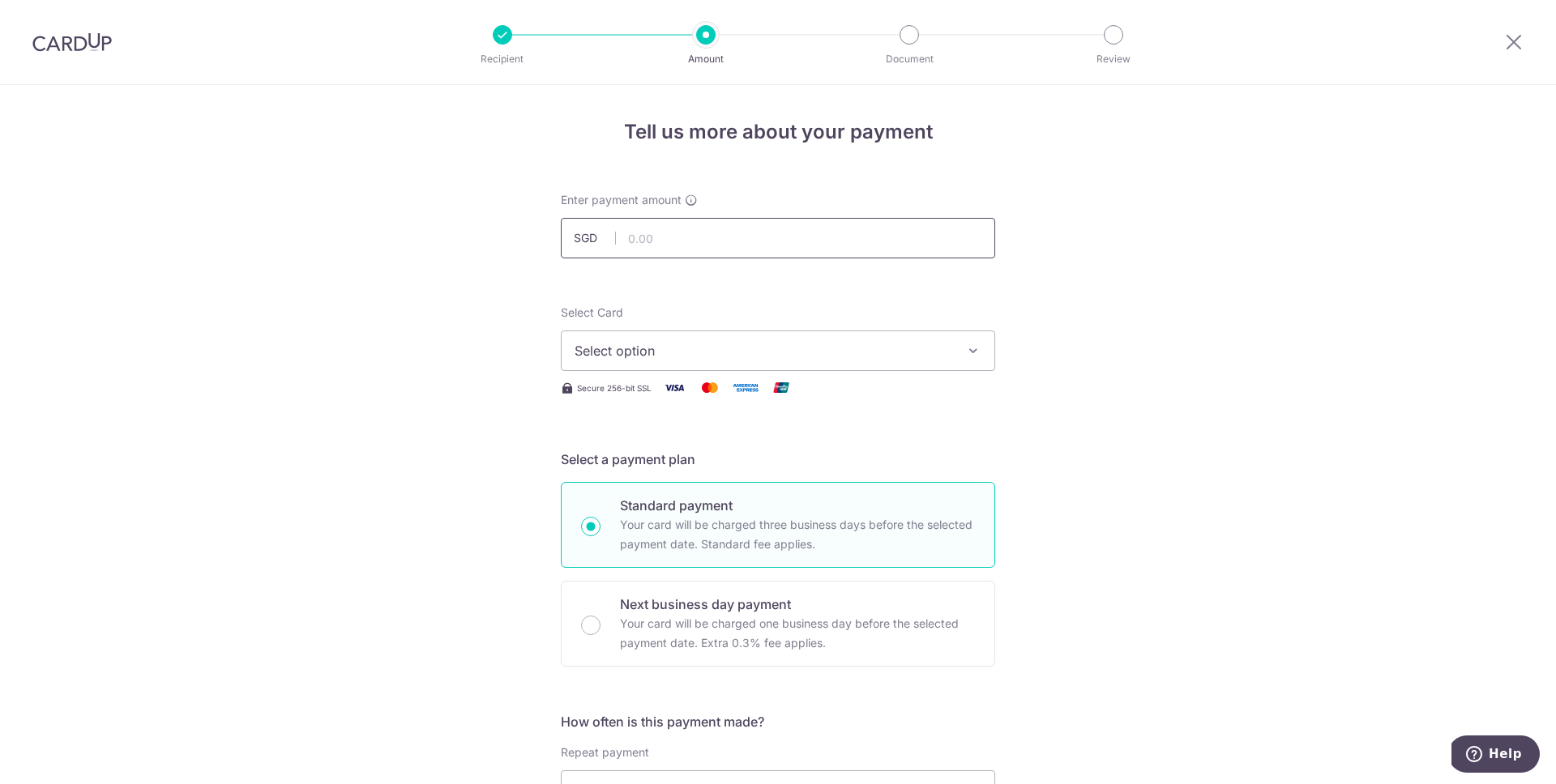
click at [743, 244] on input "text" at bounding box center [778, 238] width 435 height 40
paste input "2,925.85"
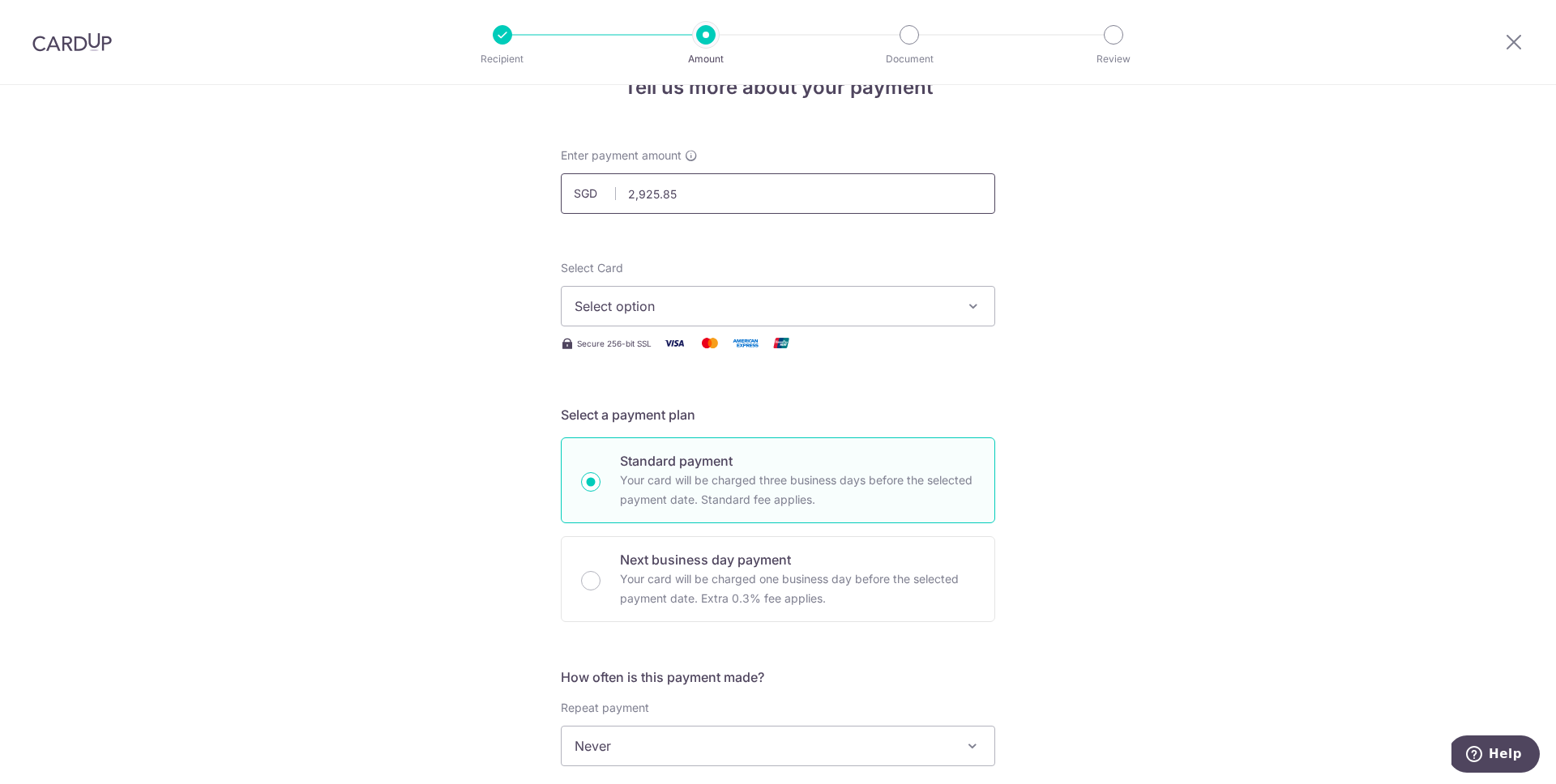
scroll to position [49, 0]
click at [659, 304] on span "Select option" at bounding box center [763, 300] width 378 height 19
type input "2,925.85"
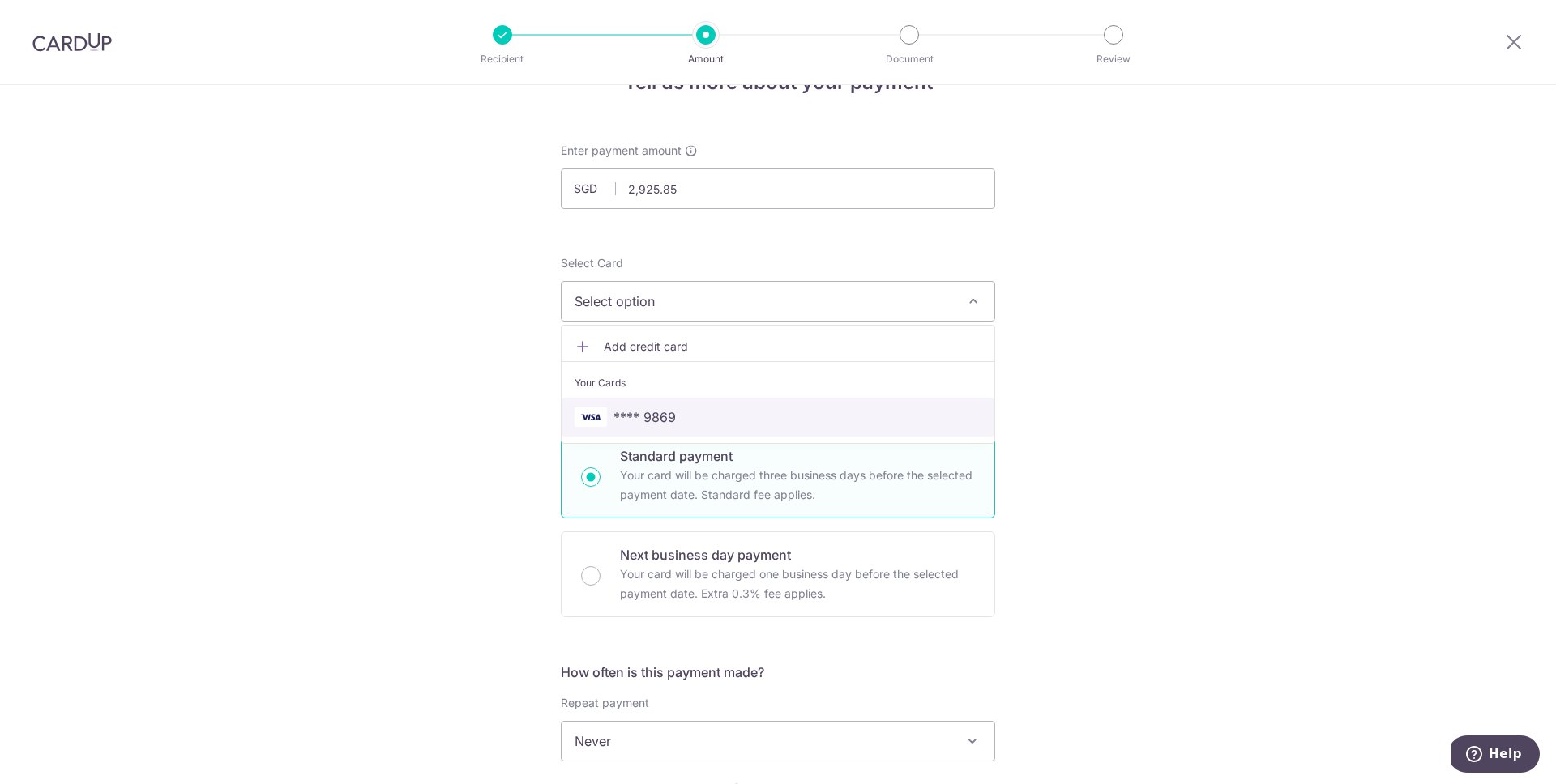
click at [627, 407] on span "**** 9869" at bounding box center [644, 416] width 62 height 19
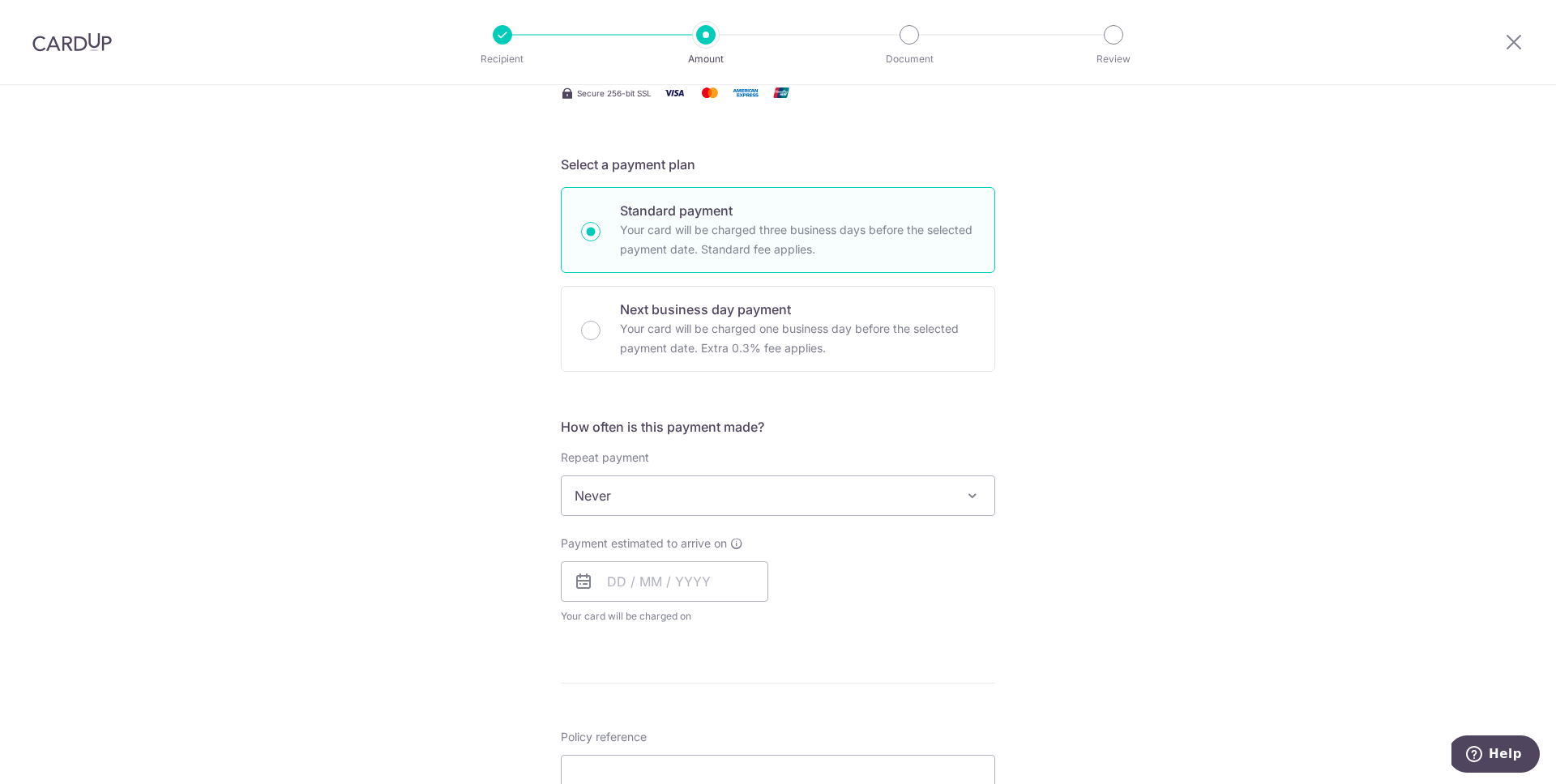
scroll to position [377, 0]
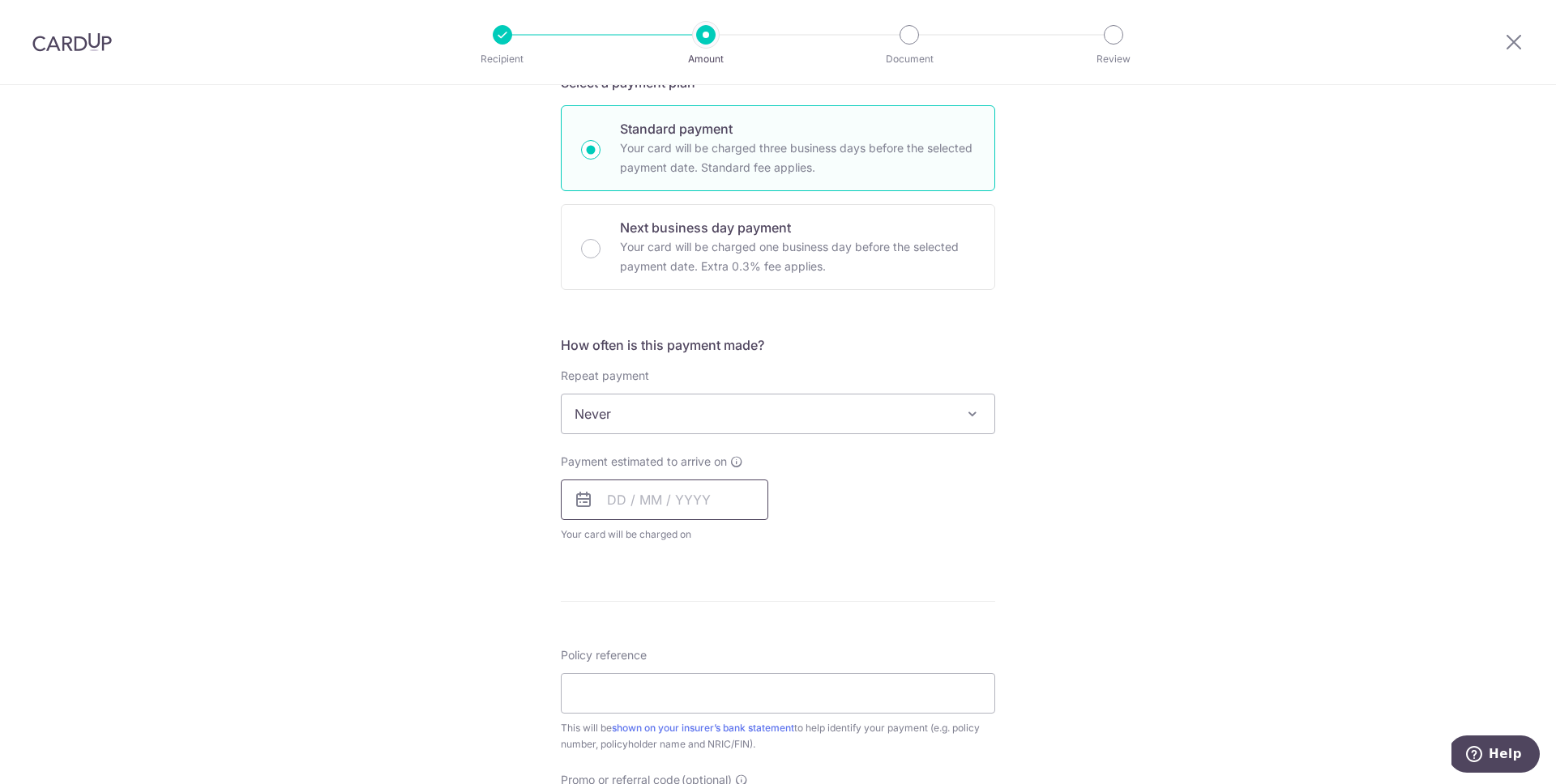
click at [607, 509] on input "text" at bounding box center [665, 500] width 208 height 40
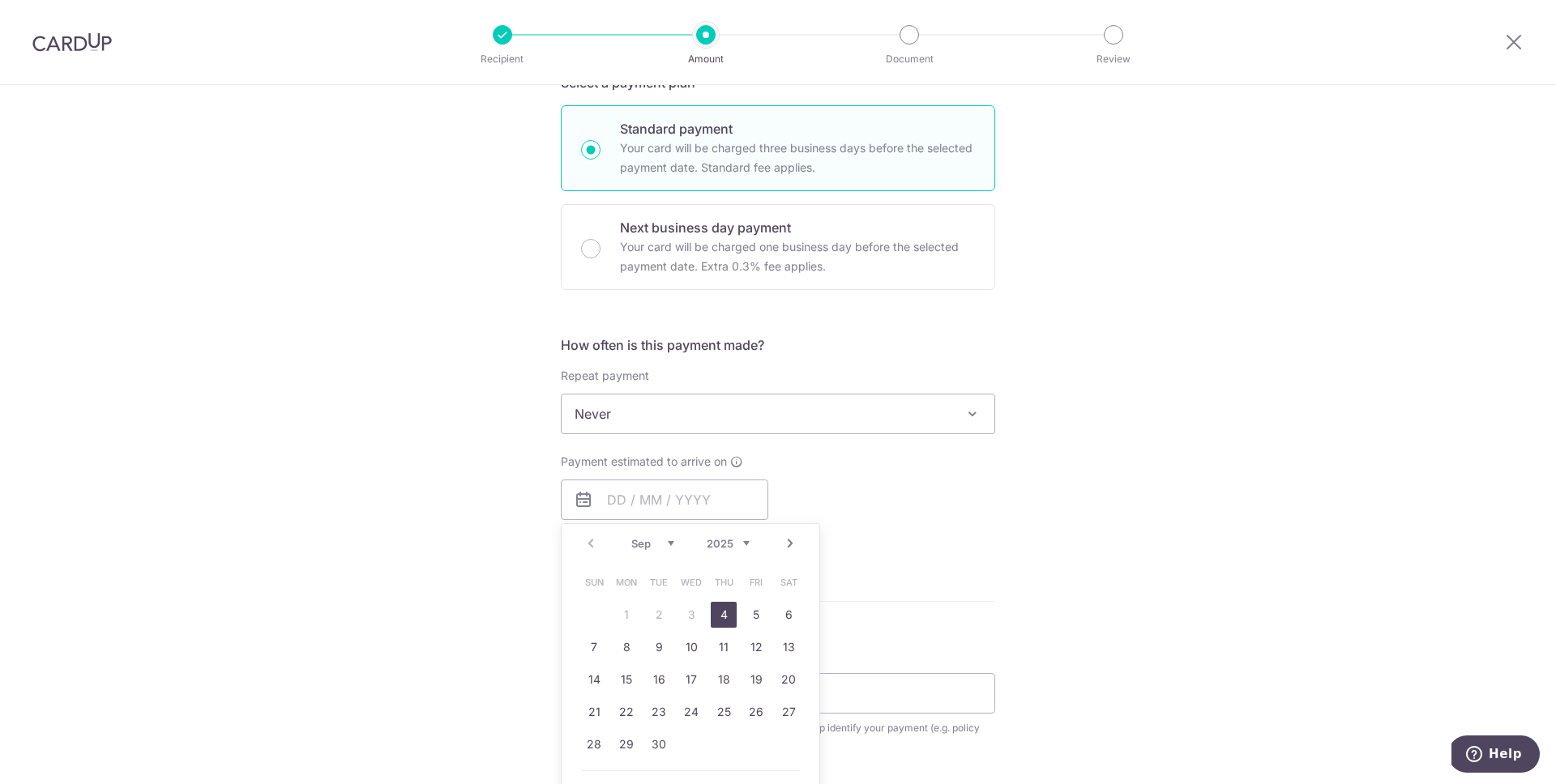
click at [728, 619] on link "4" at bounding box center [723, 615] width 26 height 25
type input "04/09/2025"
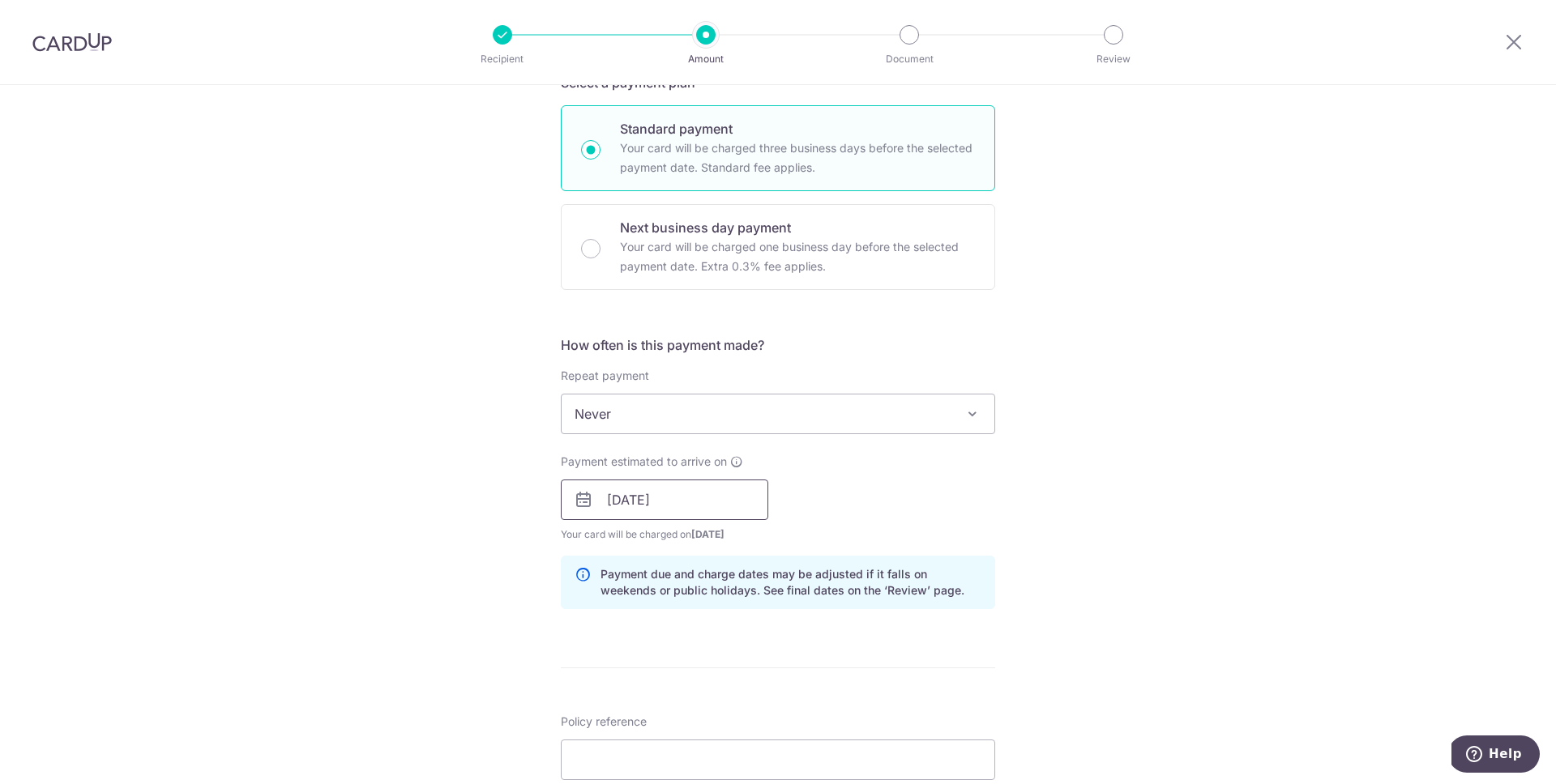
scroll to position [576, 0]
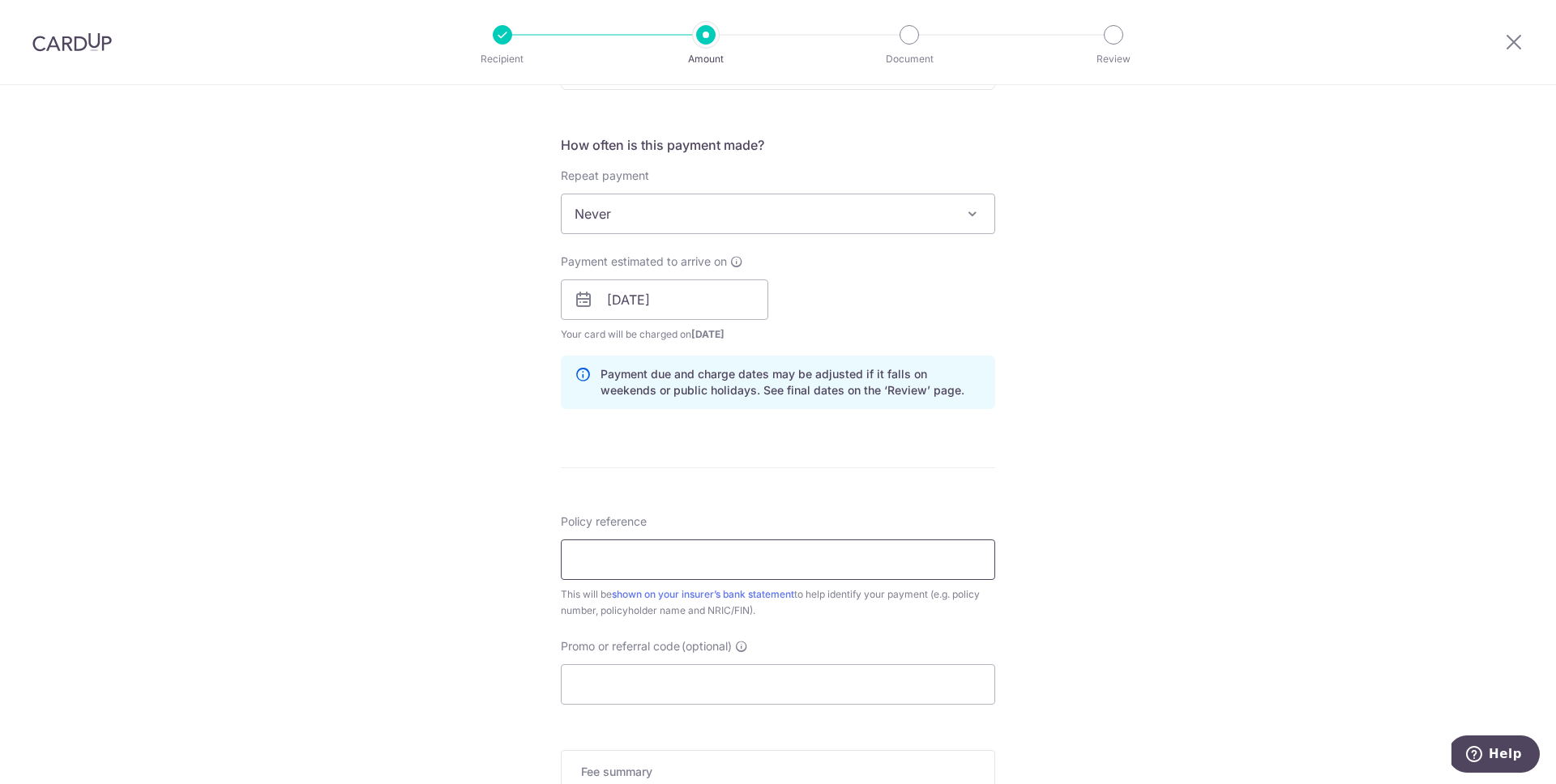
click at [660, 572] on input "Policy reference" at bounding box center [778, 559] width 435 height 40
paste input "K000011752"
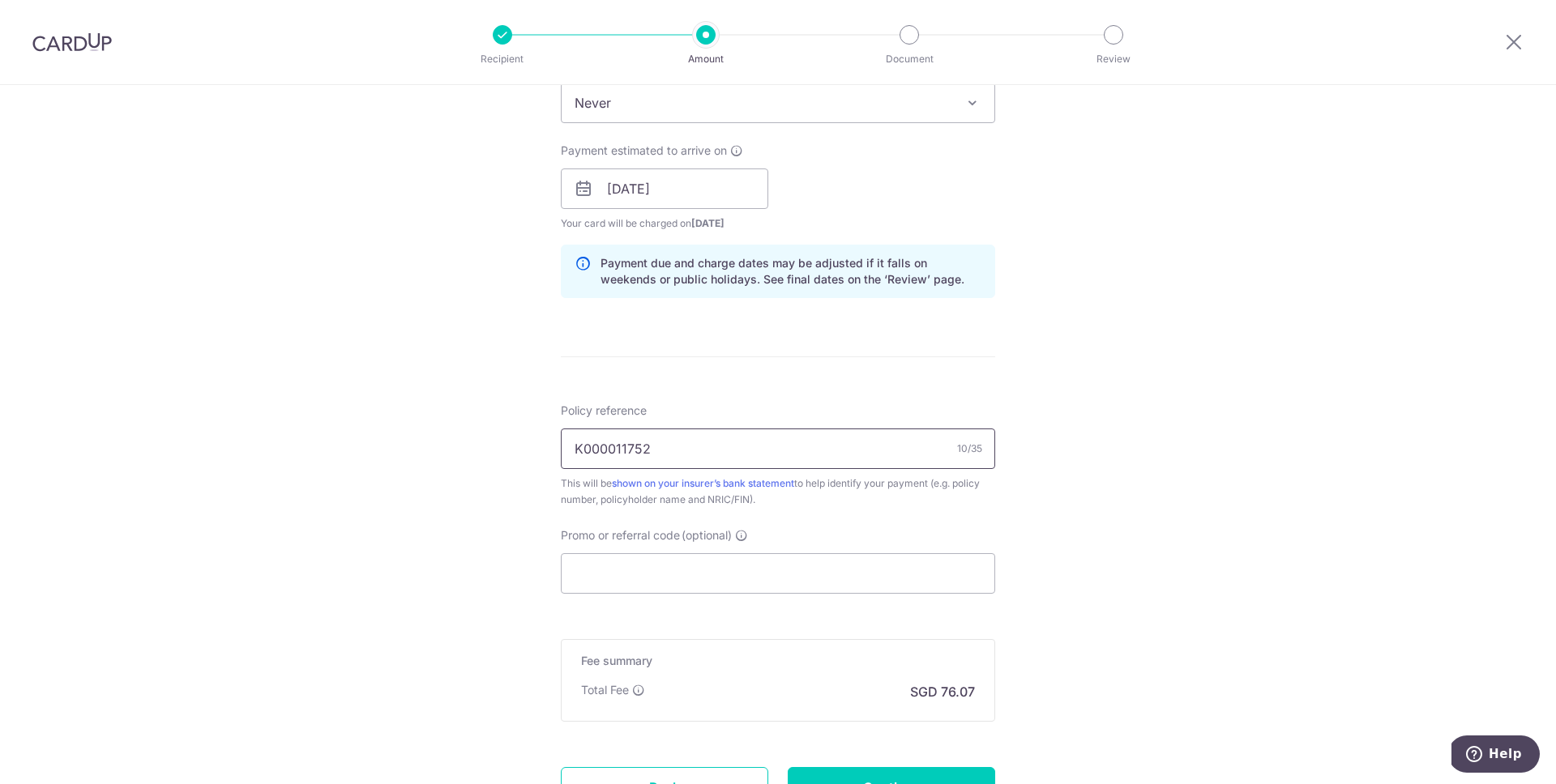
scroll to position [767, 0]
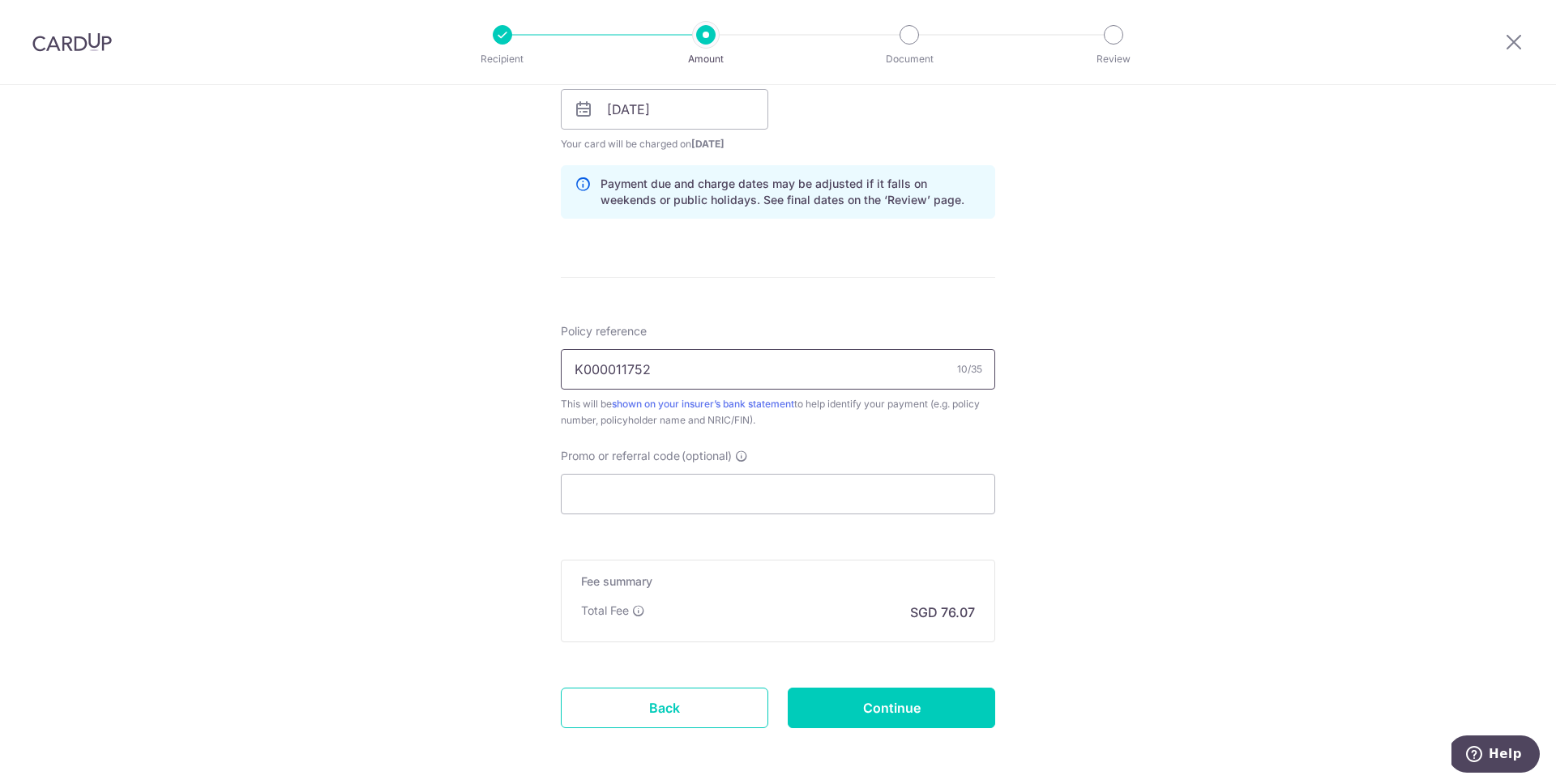
type input "K000011752"
click at [701, 488] on input "Promo or referral code (optional)" at bounding box center [778, 494] width 435 height 40
paste input "OFF225"
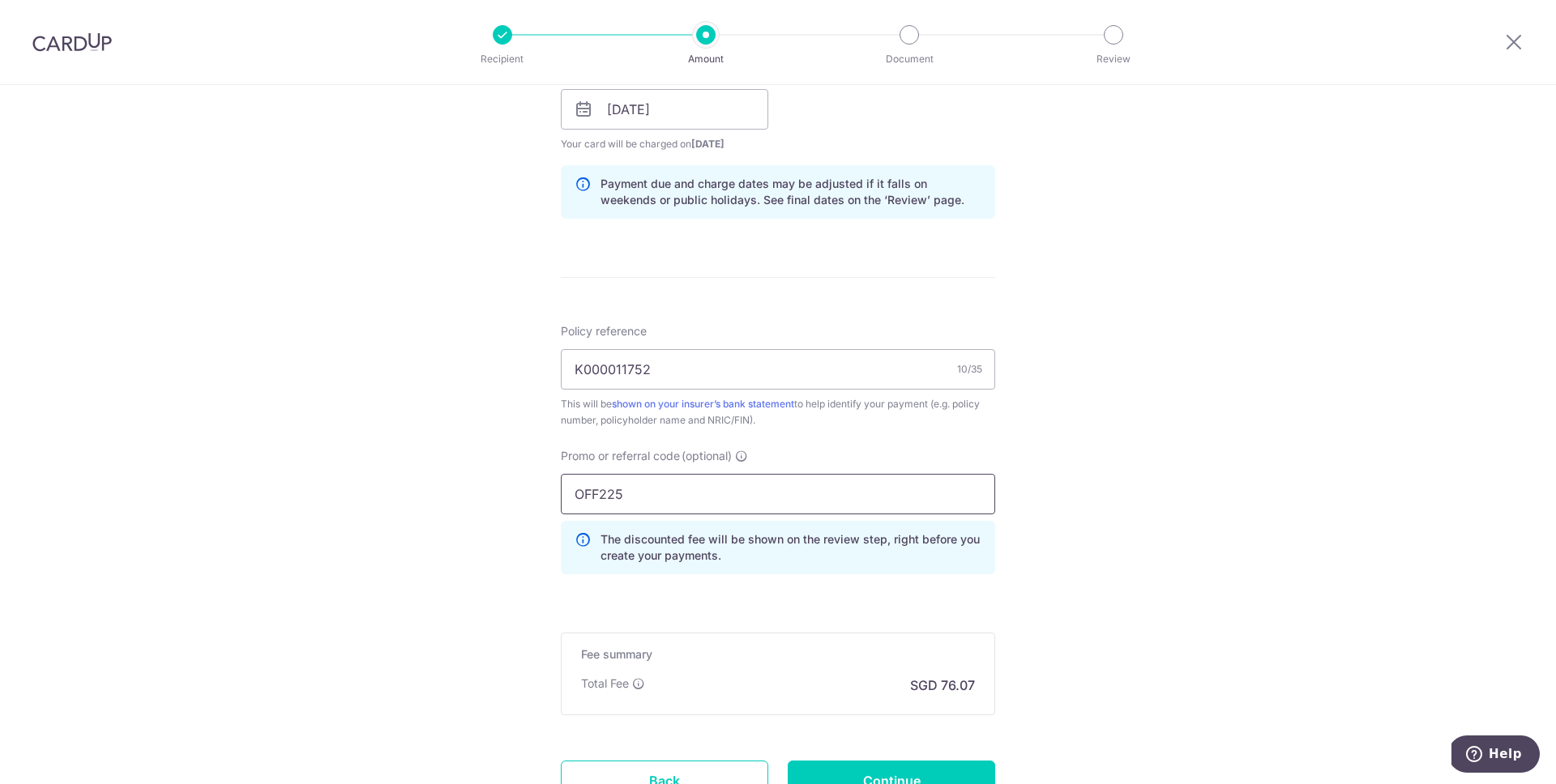
scroll to position [906, 0]
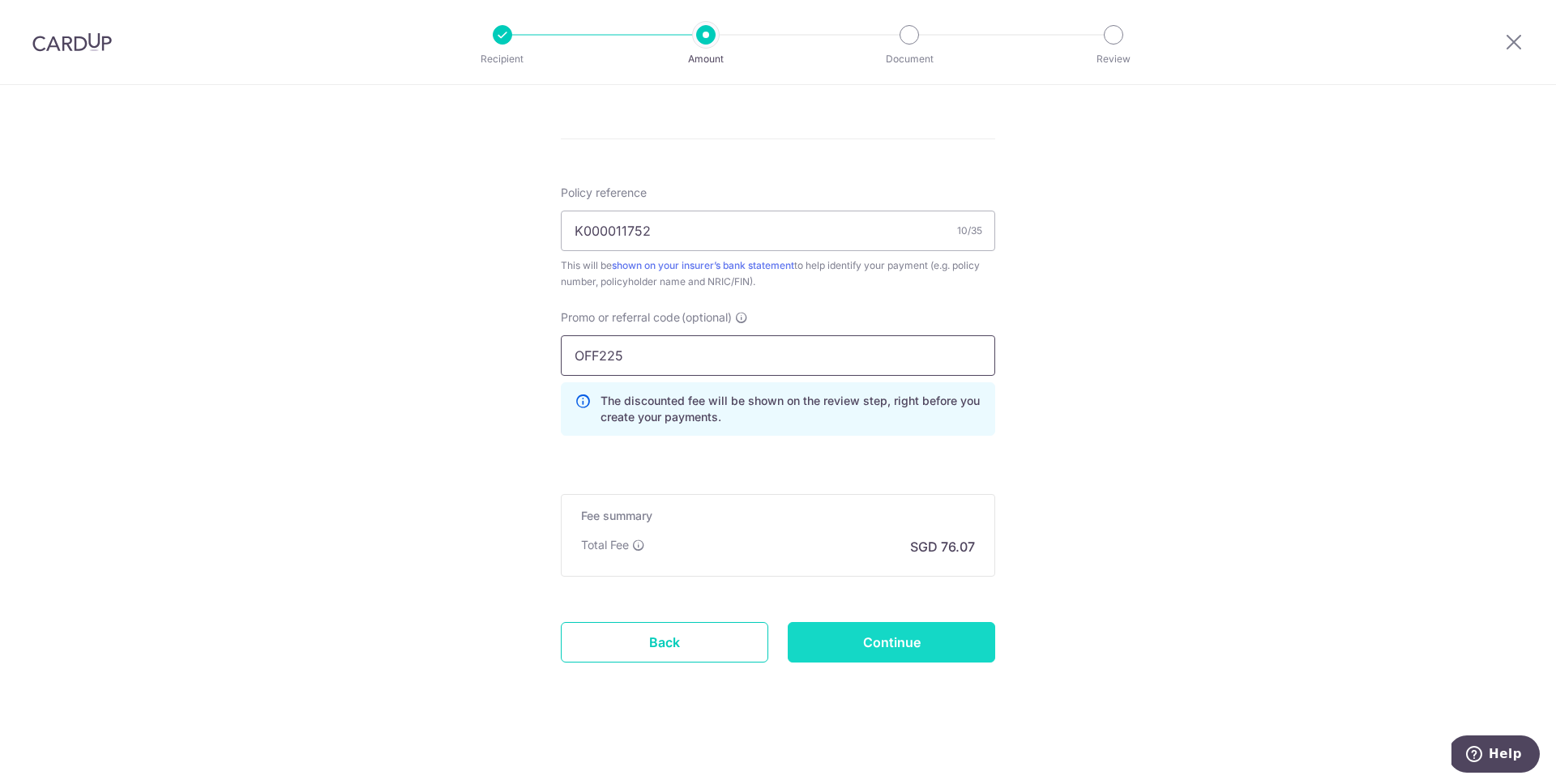
type input "OFF225"
click at [878, 656] on input "Continue" at bounding box center [892, 642] width 208 height 40
type input "Create Schedule"
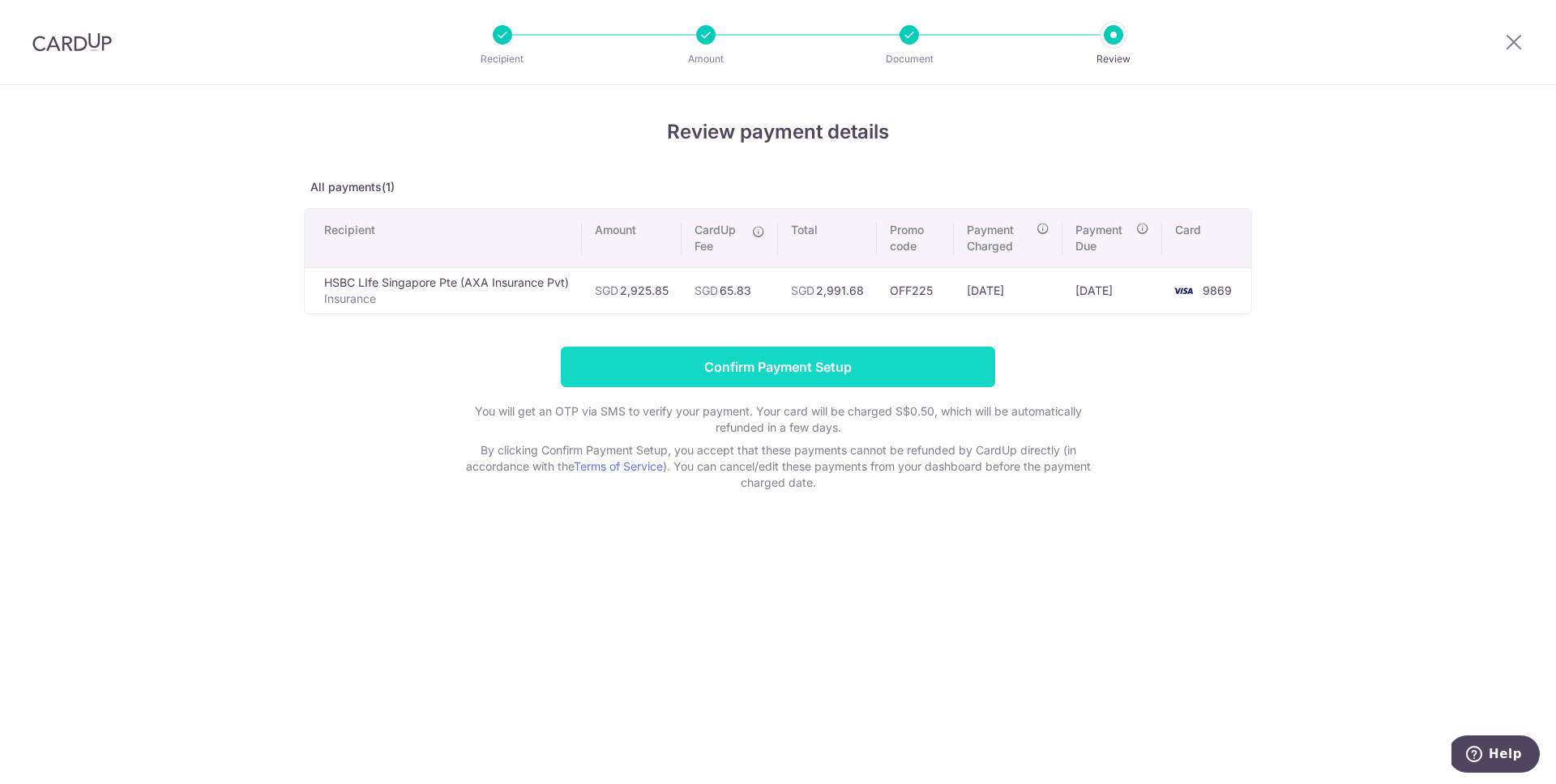
click at [909, 369] on input "Confirm Payment Setup" at bounding box center [778, 367] width 435 height 40
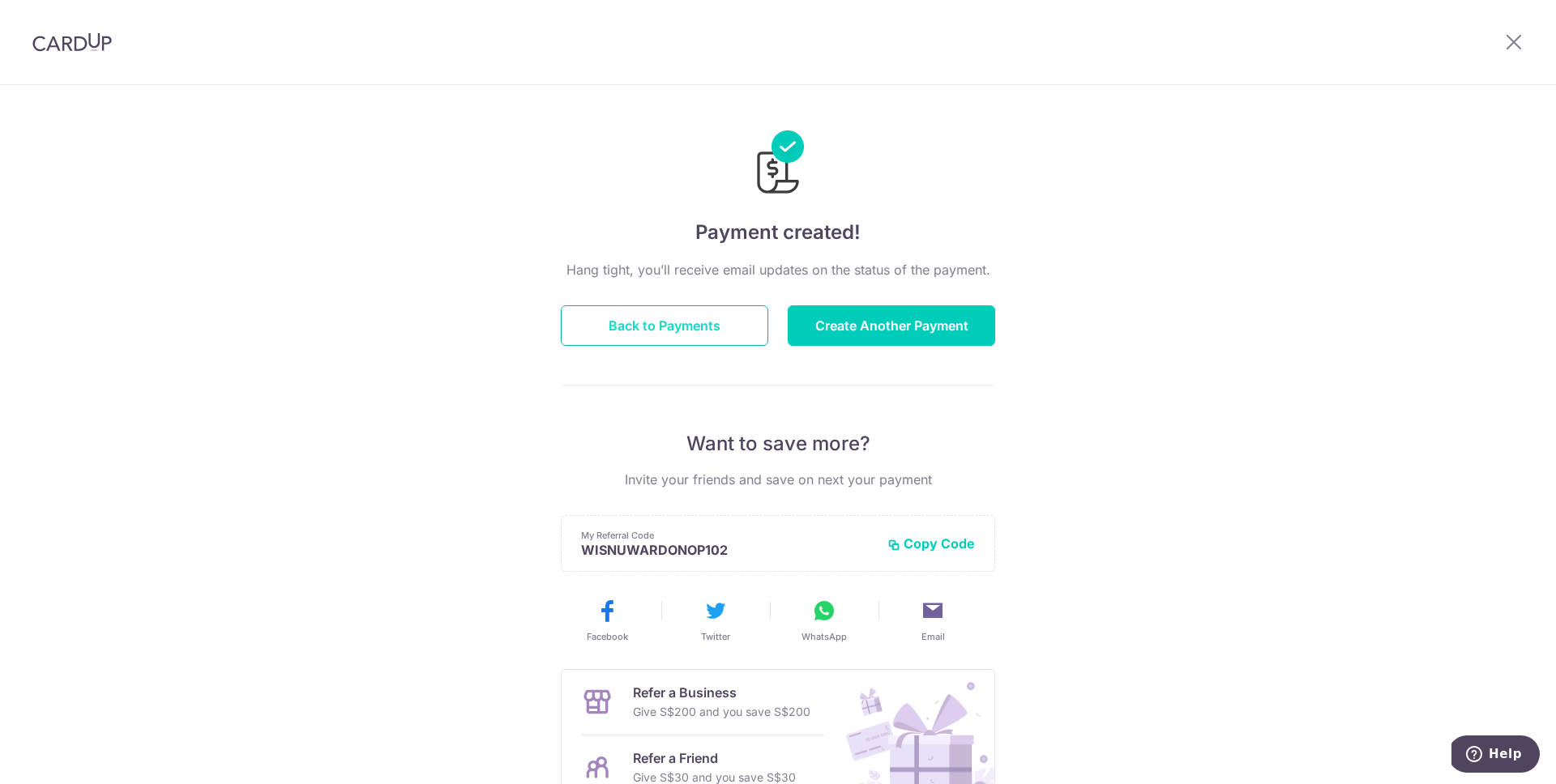
click at [647, 324] on button "Back to Payments" at bounding box center [665, 325] width 208 height 40
